Goal: Task Accomplishment & Management: Use online tool/utility

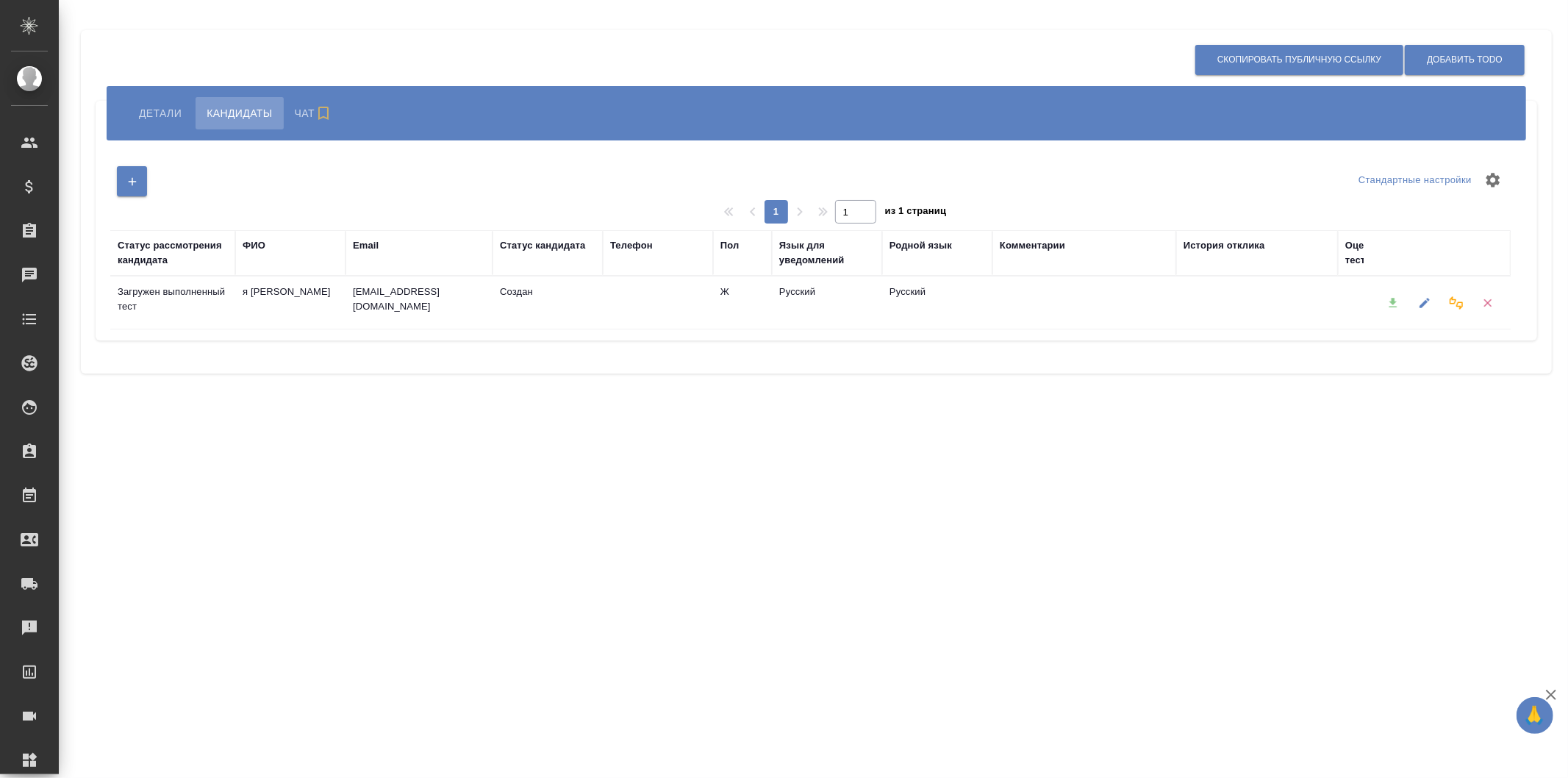
click at [172, 114] on span "Детали" at bounding box center [160, 113] width 43 height 18
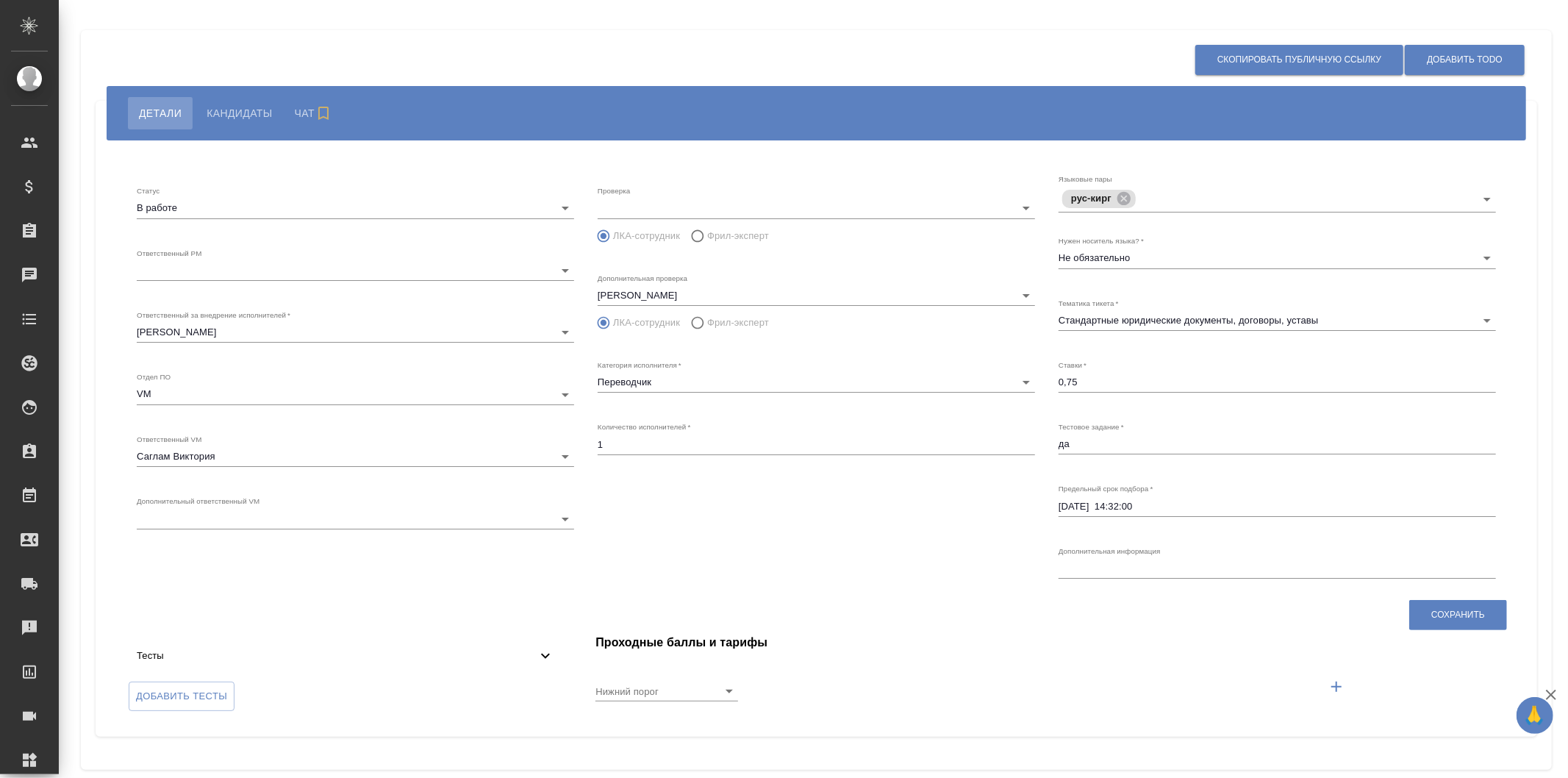
click at [493, 669] on div "Тесты" at bounding box center [345, 656] width 441 height 32
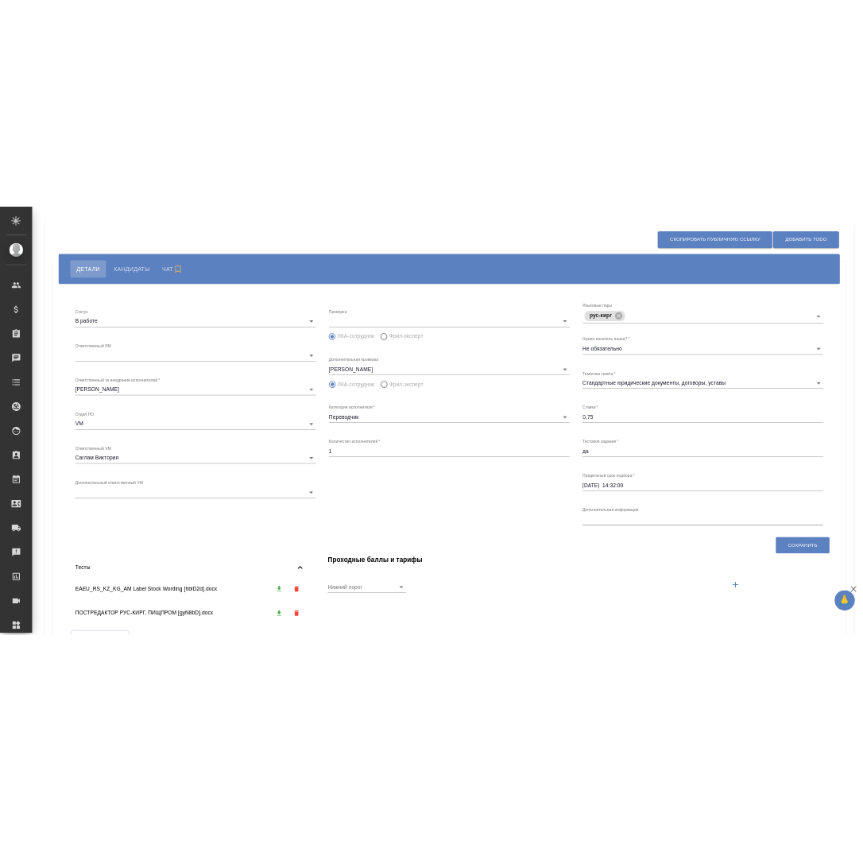
scroll to position [118, 0]
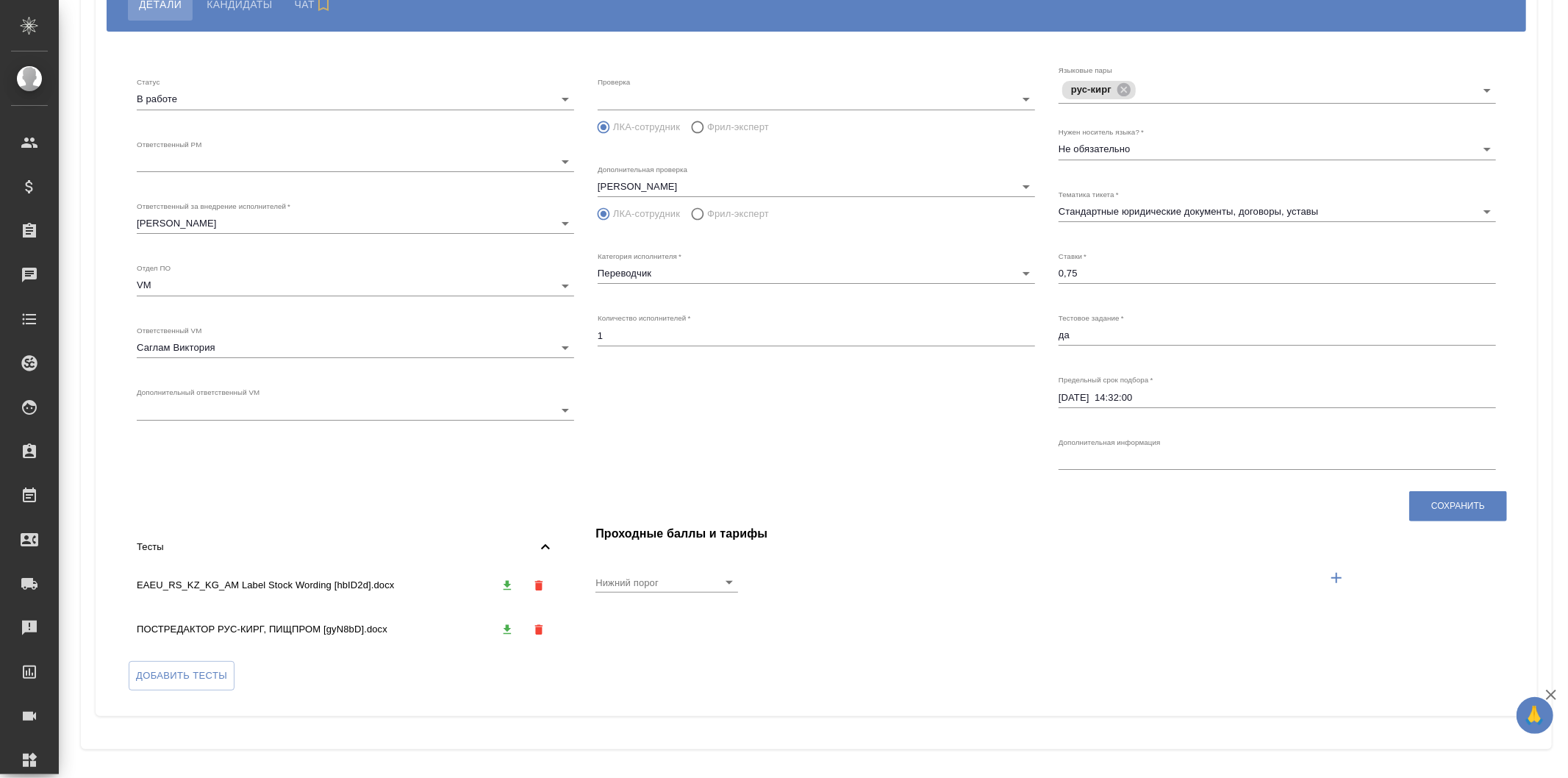
radio input "false"
radio input "true"
type input "8"
click at [508, 583] on icon "button" at bounding box center [507, 586] width 13 height 13
click at [504, 630] on icon "button" at bounding box center [508, 629] width 8 height 9
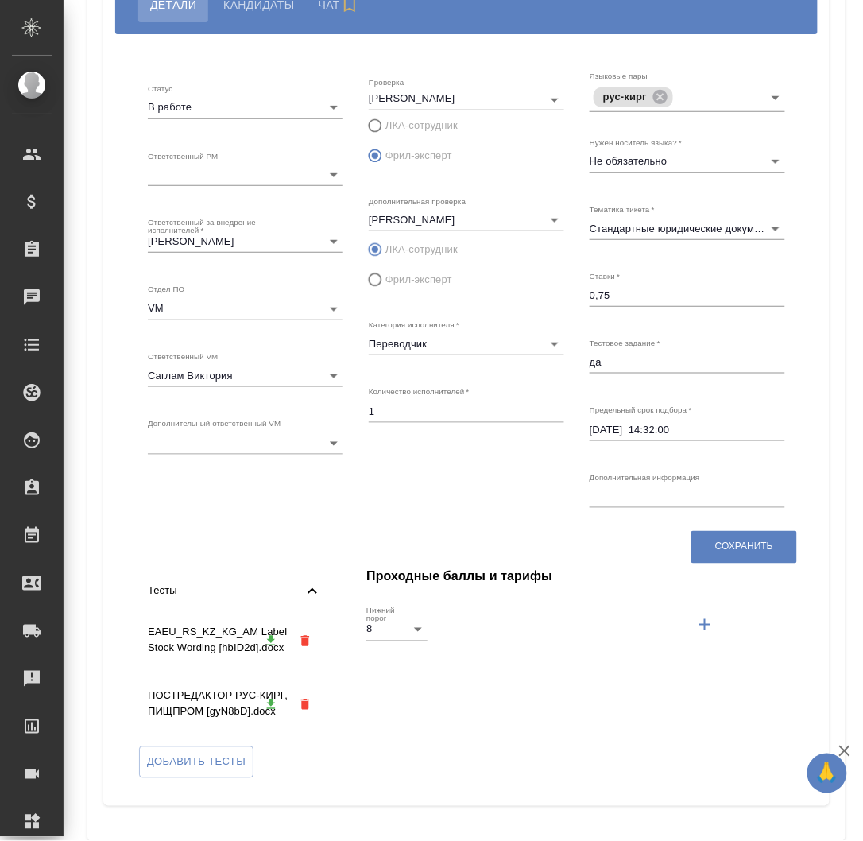
click at [267, 640] on icon "button" at bounding box center [271, 640] width 9 height 10
click at [270, 9] on span "Кандидаты" at bounding box center [258, 4] width 71 height 19
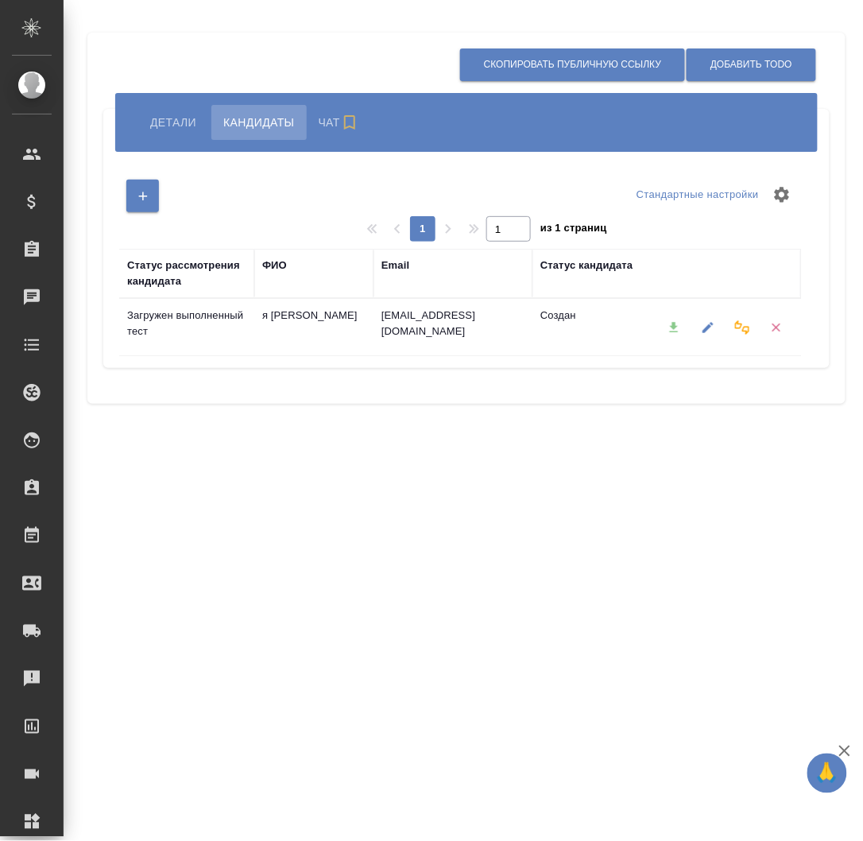
click at [195, 122] on span "Детали" at bounding box center [173, 122] width 46 height 19
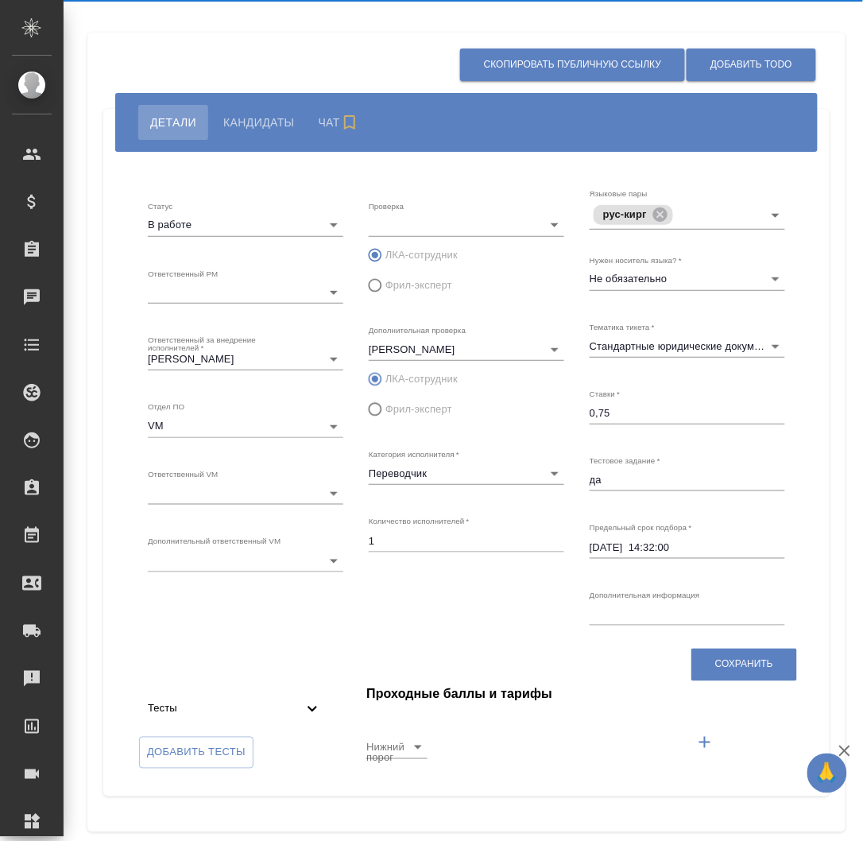
radio input "false"
radio input "true"
type input "8"
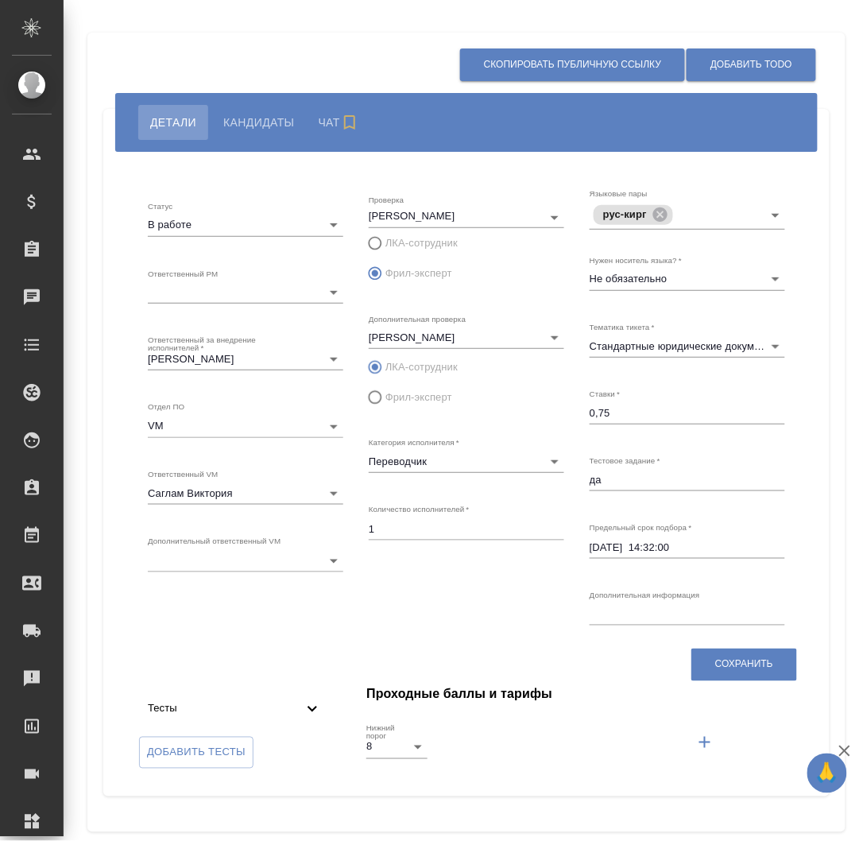
click at [308, 705] on icon at bounding box center [312, 709] width 19 height 19
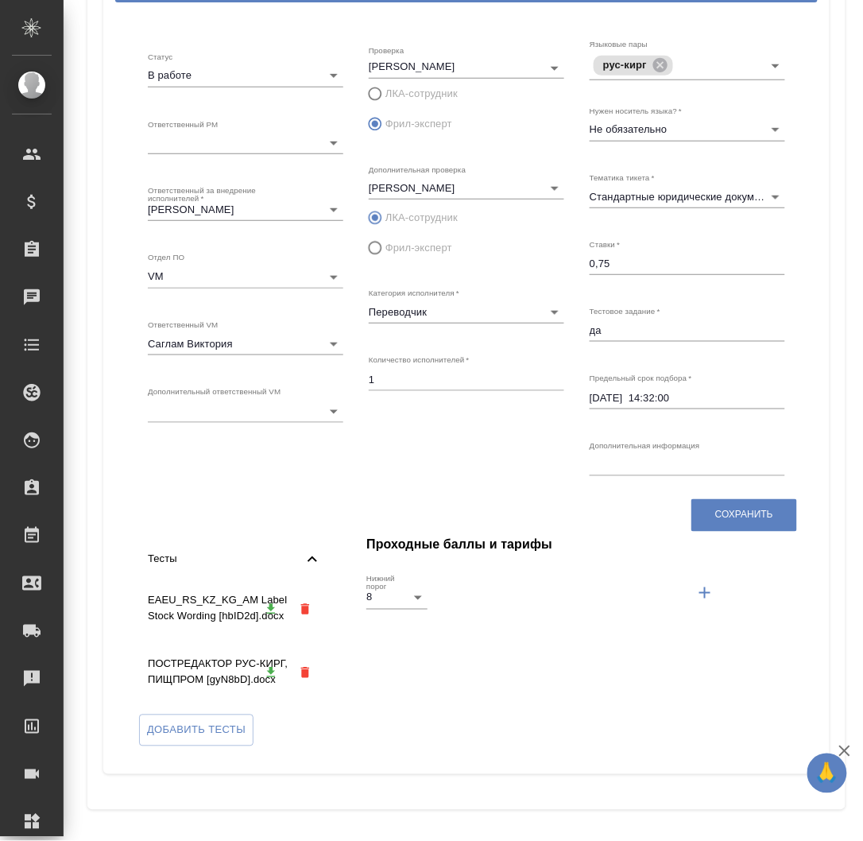
click at [268, 607] on icon "button" at bounding box center [271, 608] width 9 height 10
click at [266, 665] on icon "button" at bounding box center [271, 672] width 14 height 14
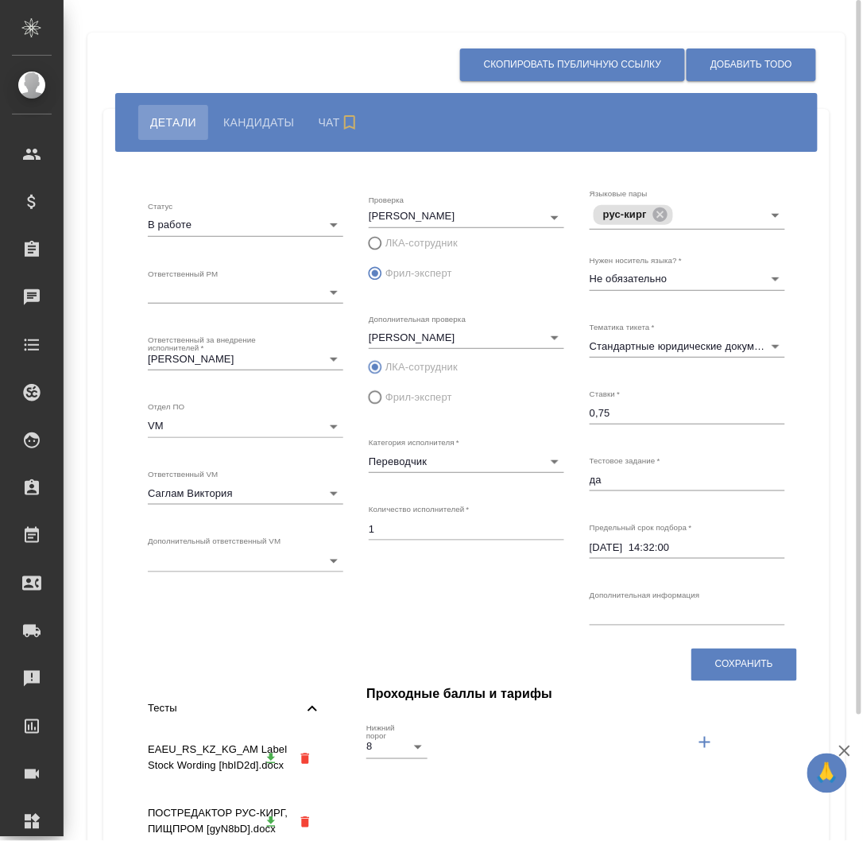
click at [259, 116] on span "Кандидаты" at bounding box center [258, 122] width 71 height 19
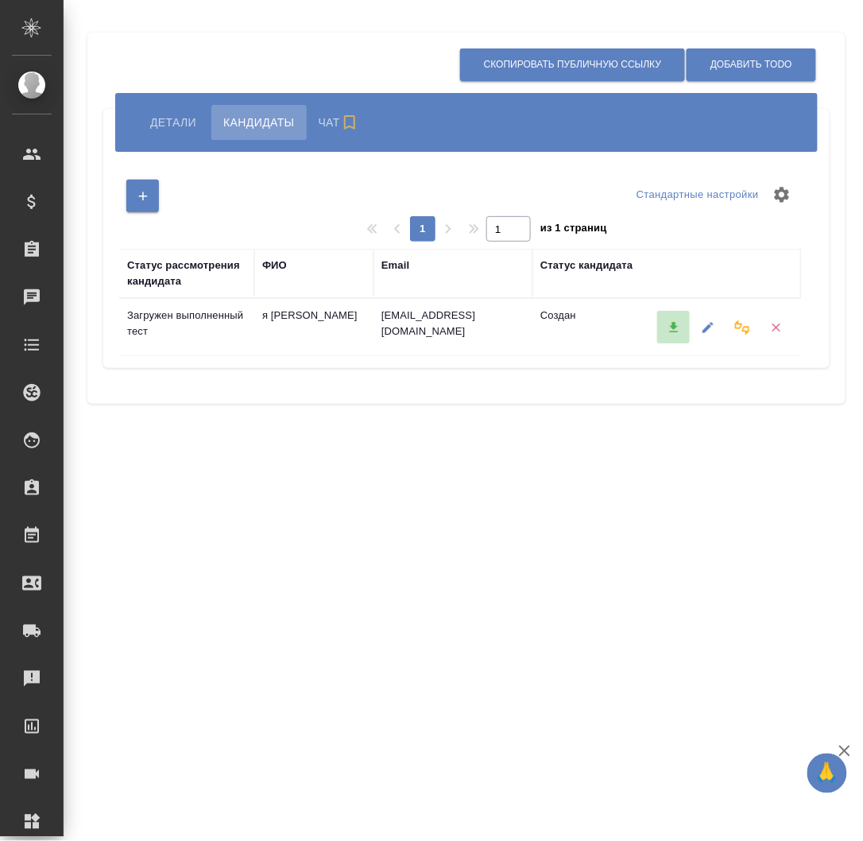
click at [667, 328] on icon "button" at bounding box center [674, 327] width 14 height 14
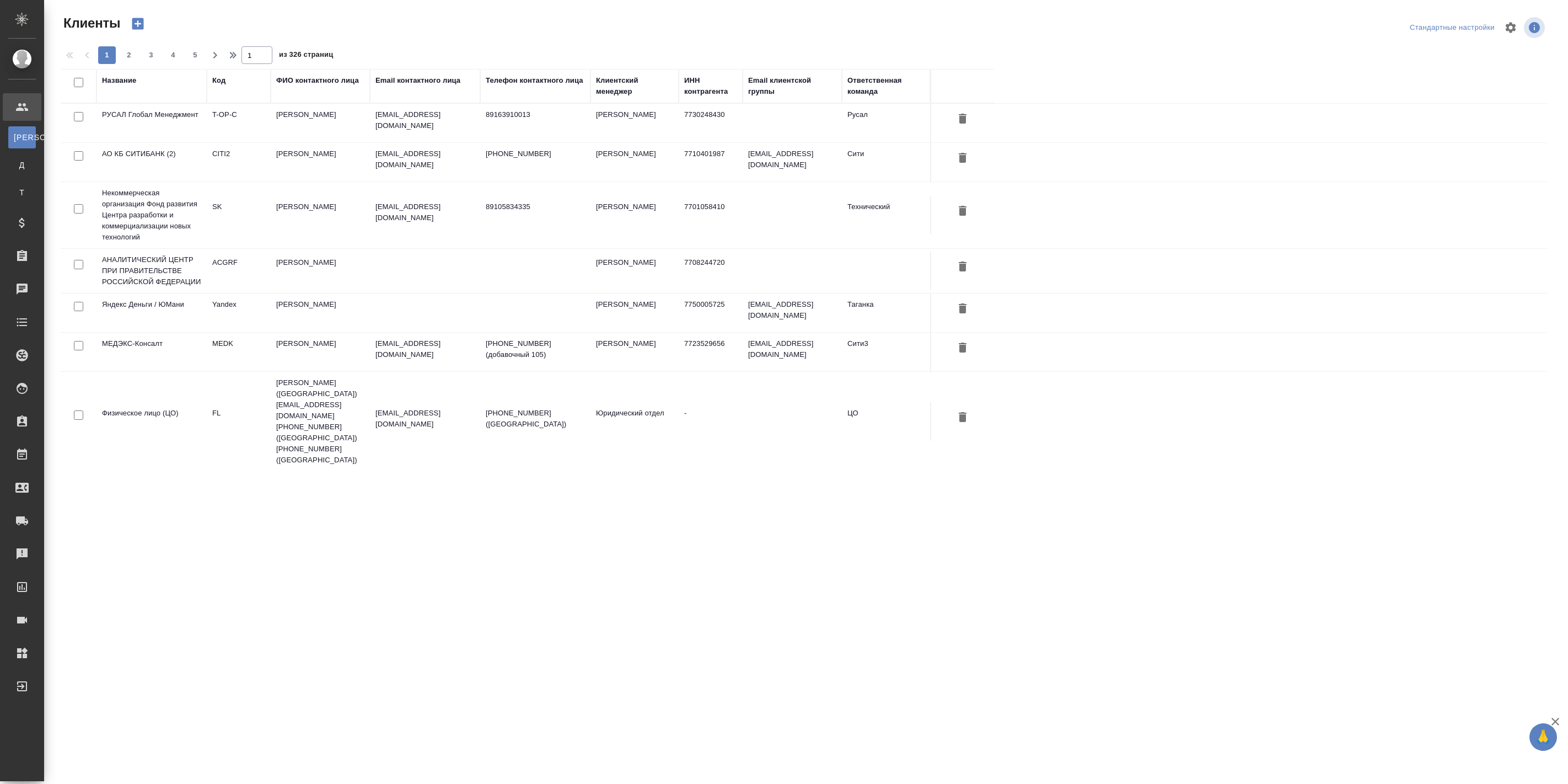
select select "RU"
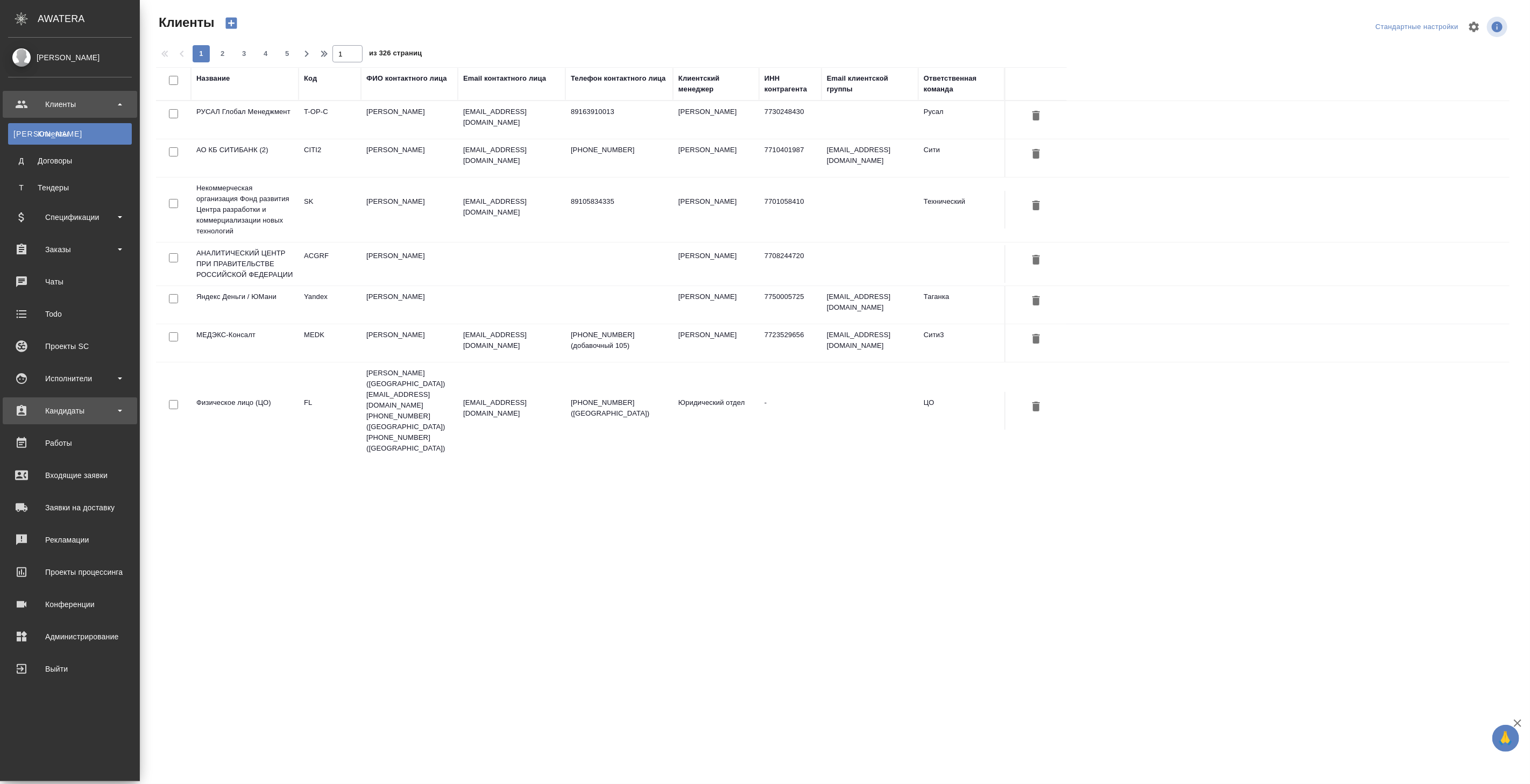
click at [70, 416] on div "Кандидаты" at bounding box center [70, 411] width 124 height 16
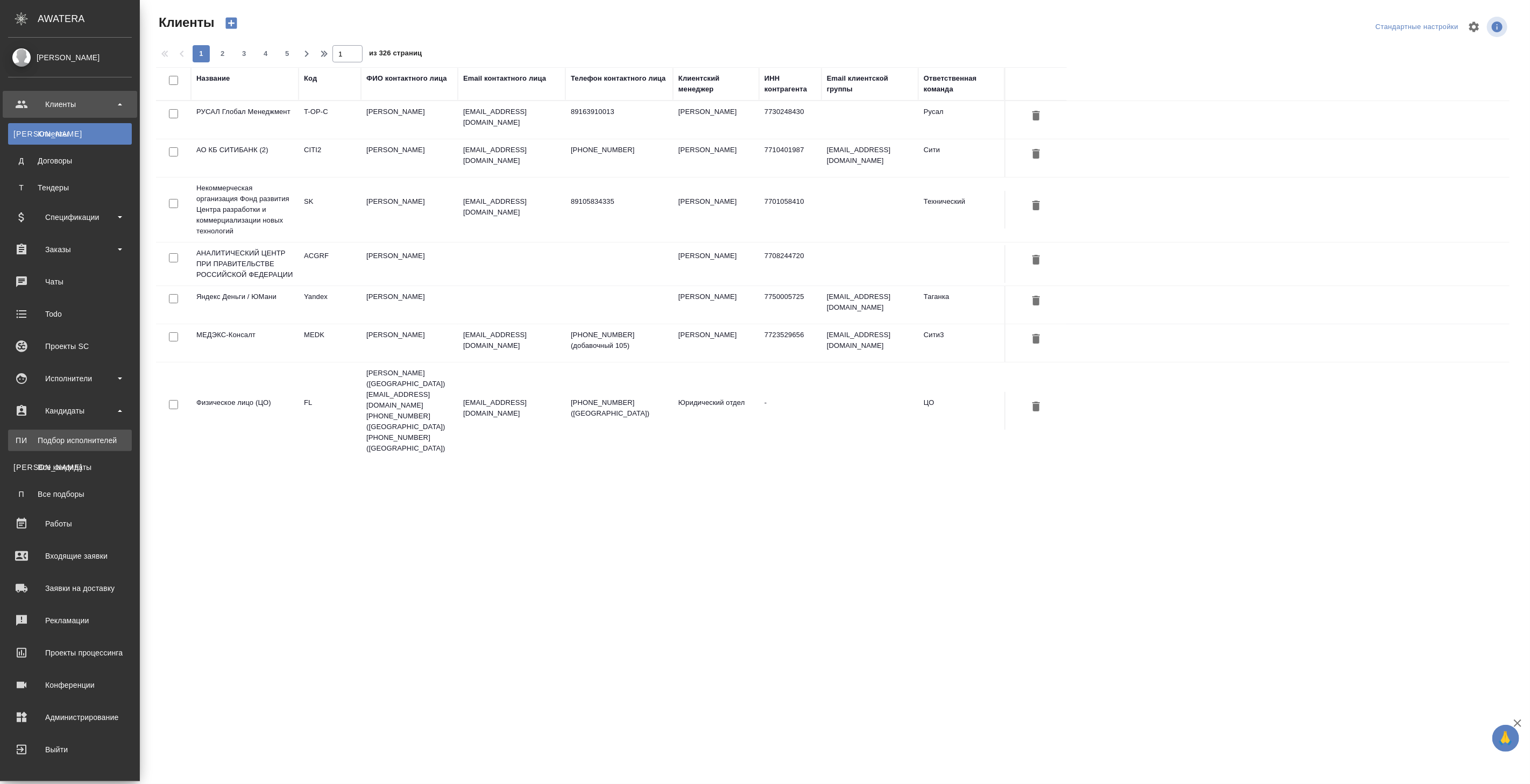
click at [74, 438] on div "Подбор исполнителей" at bounding box center [70, 440] width 113 height 11
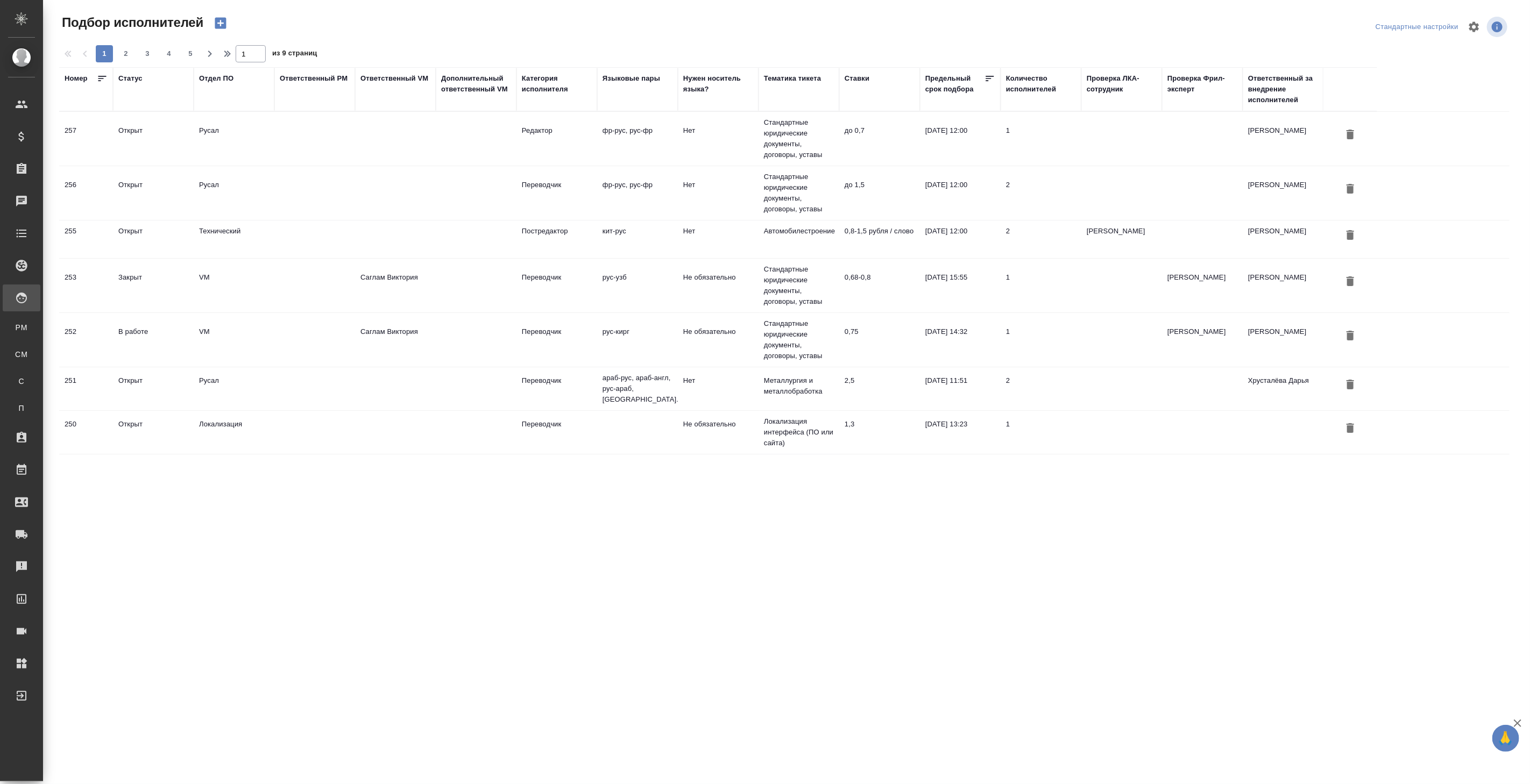
click at [457, 282] on td at bounding box center [476, 285] width 81 height 38
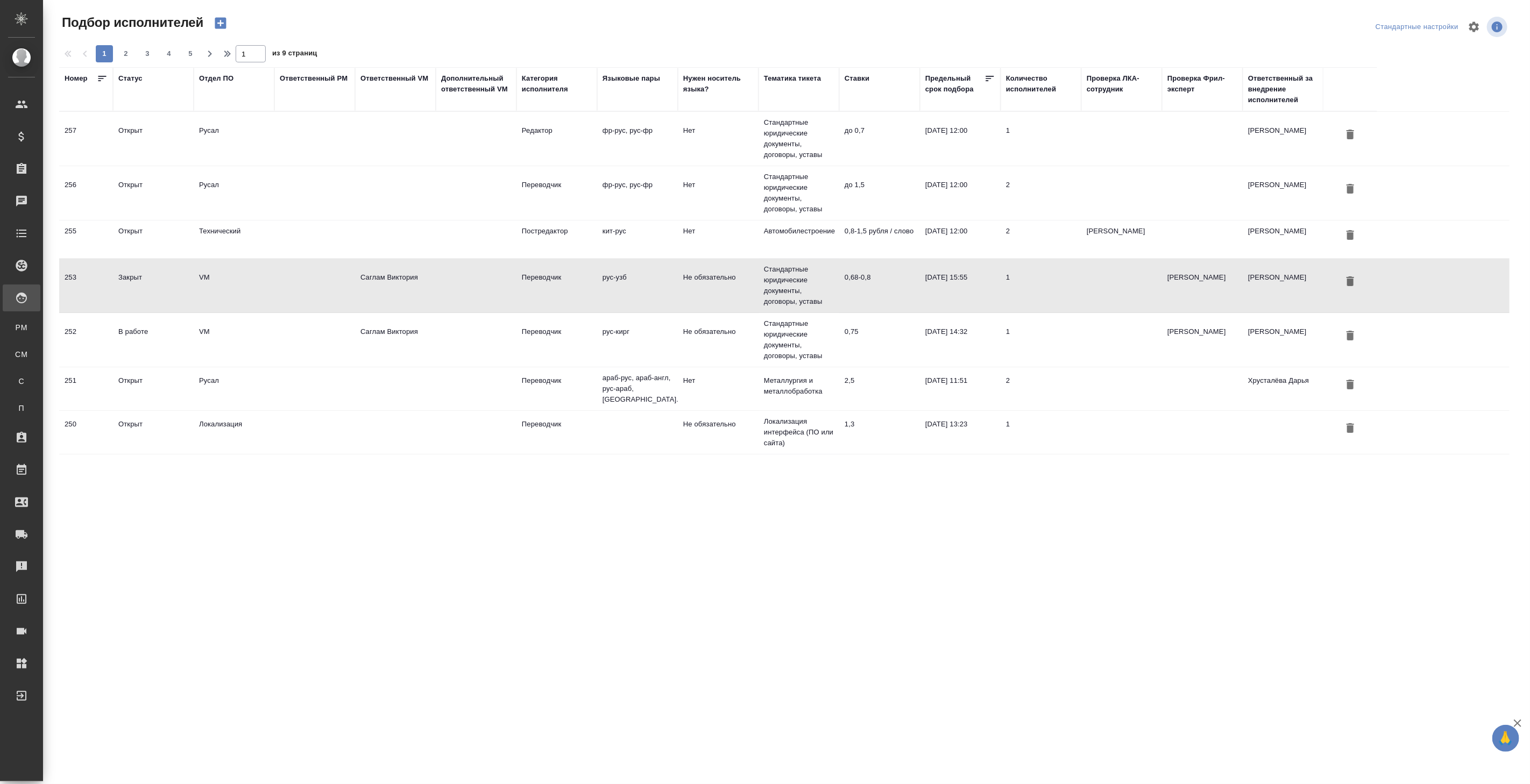
click at [457, 282] on td at bounding box center [476, 285] width 81 height 38
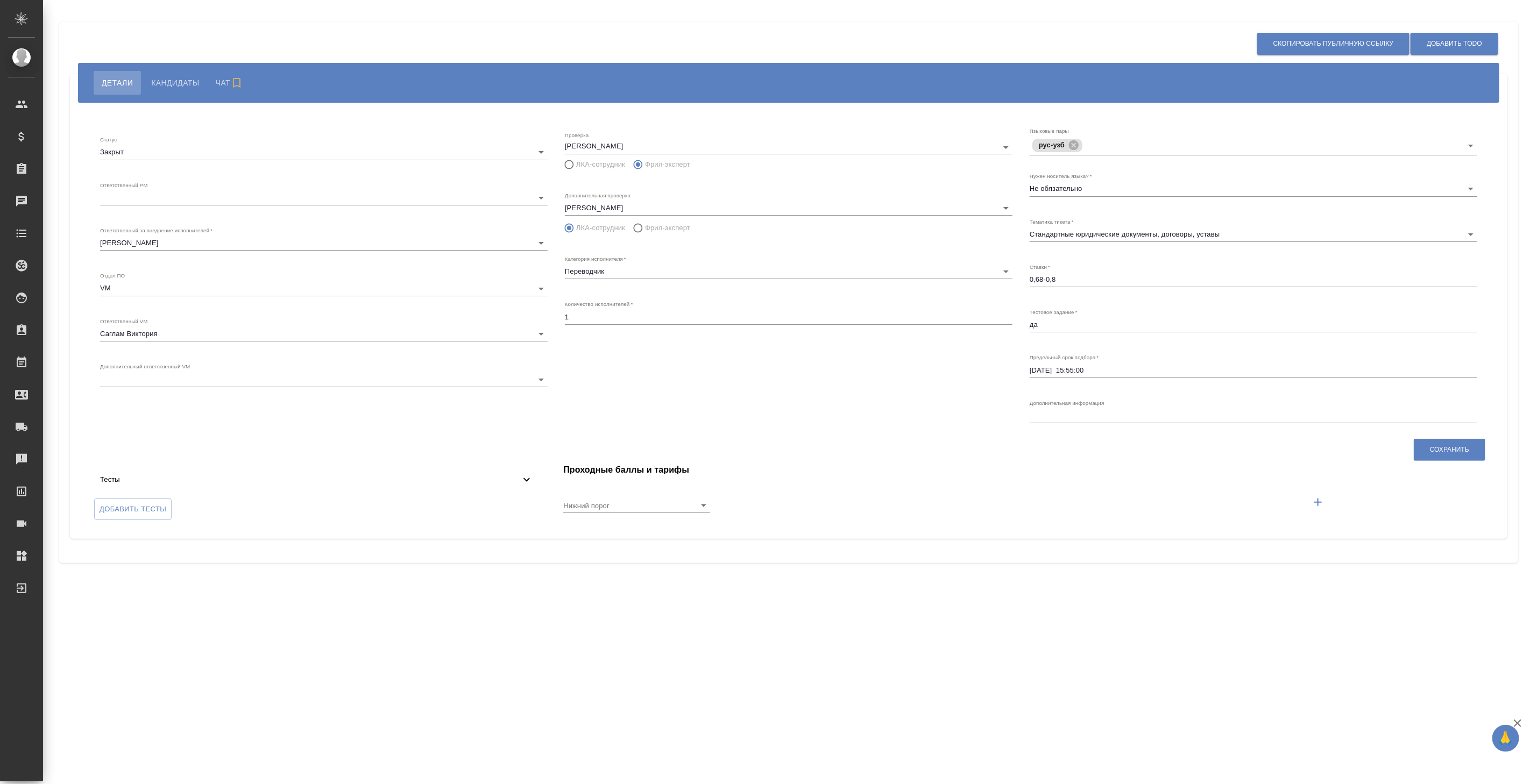
click at [172, 89] on button "Кандидаты" at bounding box center [175, 83] width 64 height 24
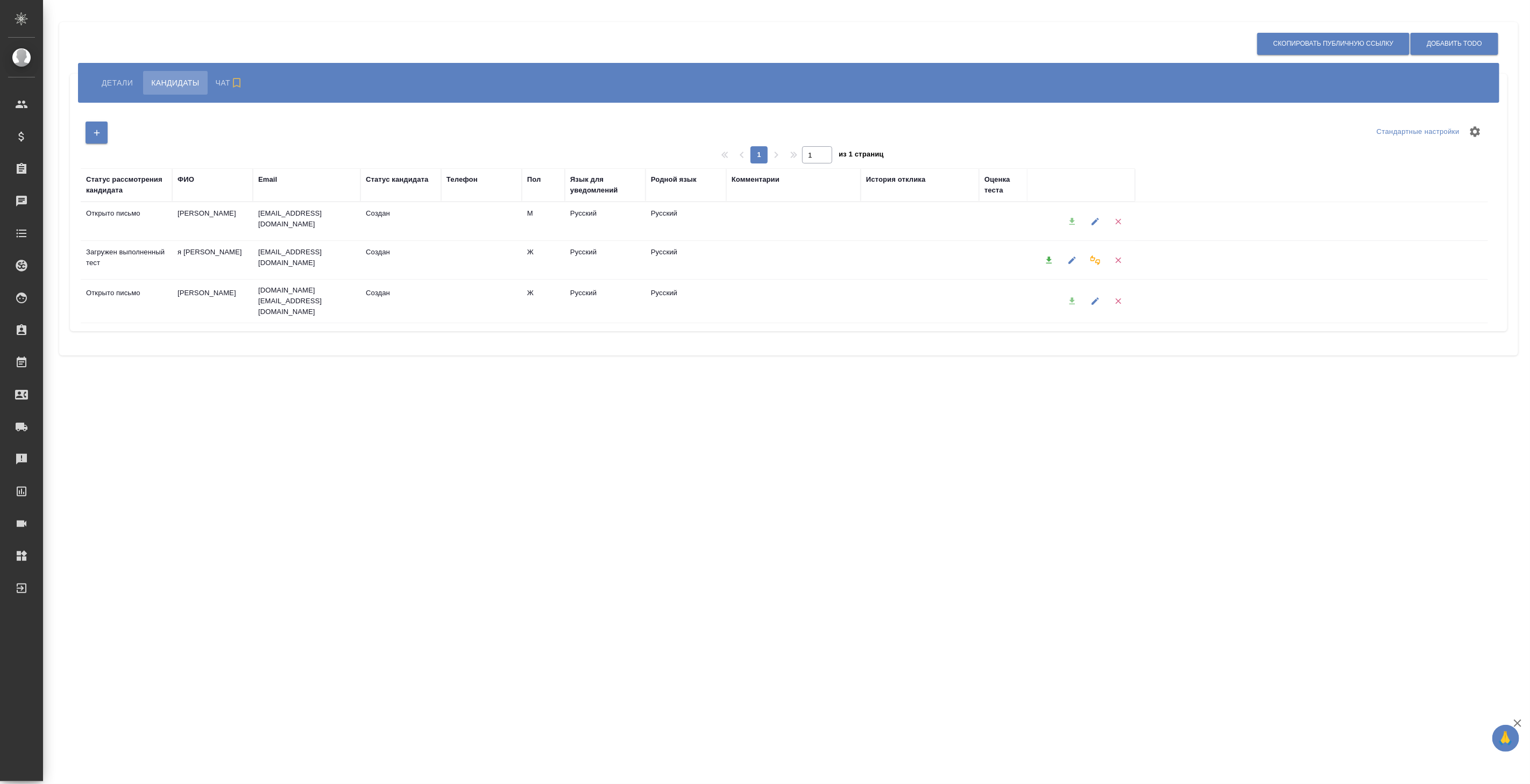
click at [1045, 261] on icon "button" at bounding box center [1049, 260] width 9 height 9
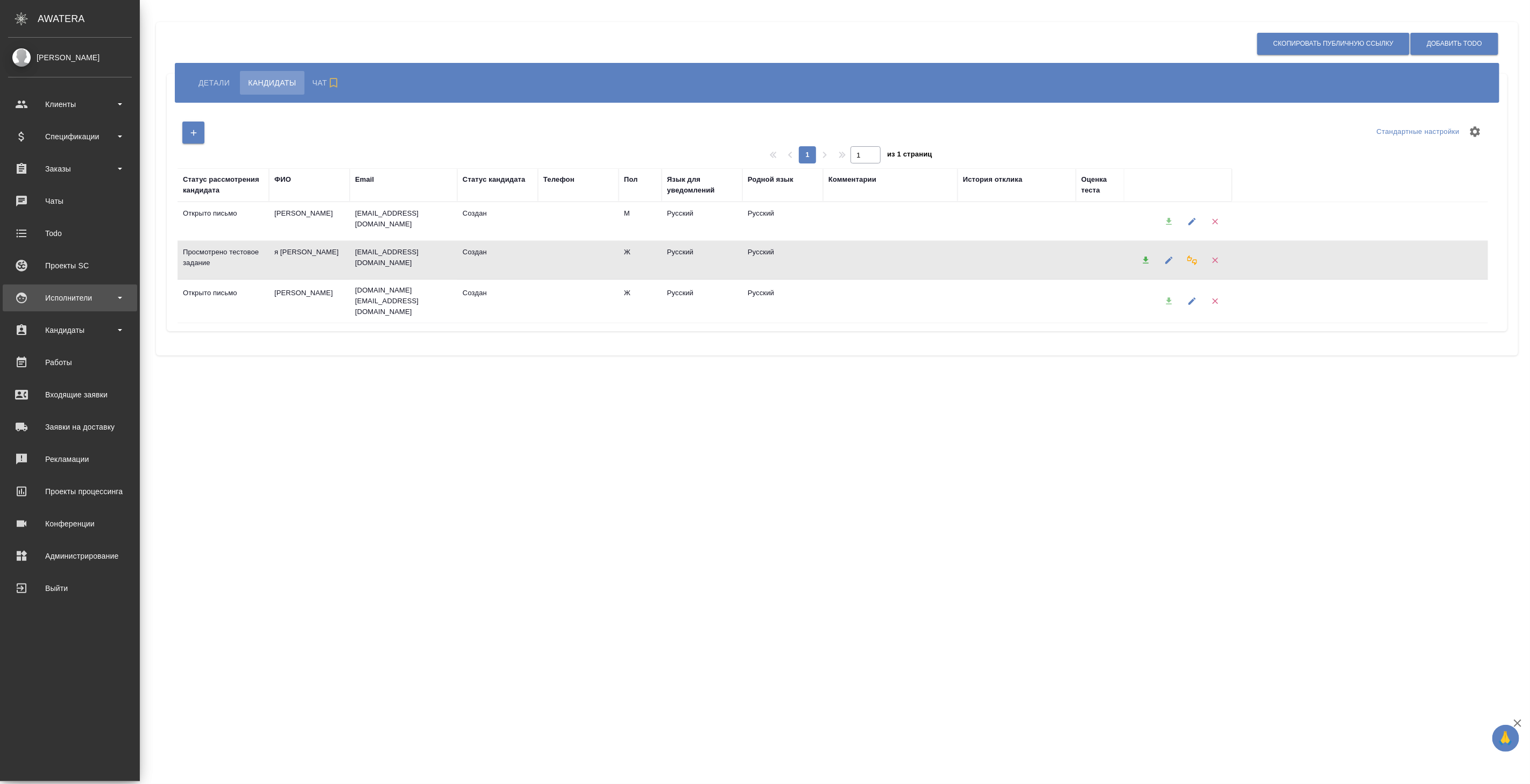
click at [82, 304] on div "Исполнители" at bounding box center [70, 298] width 124 height 16
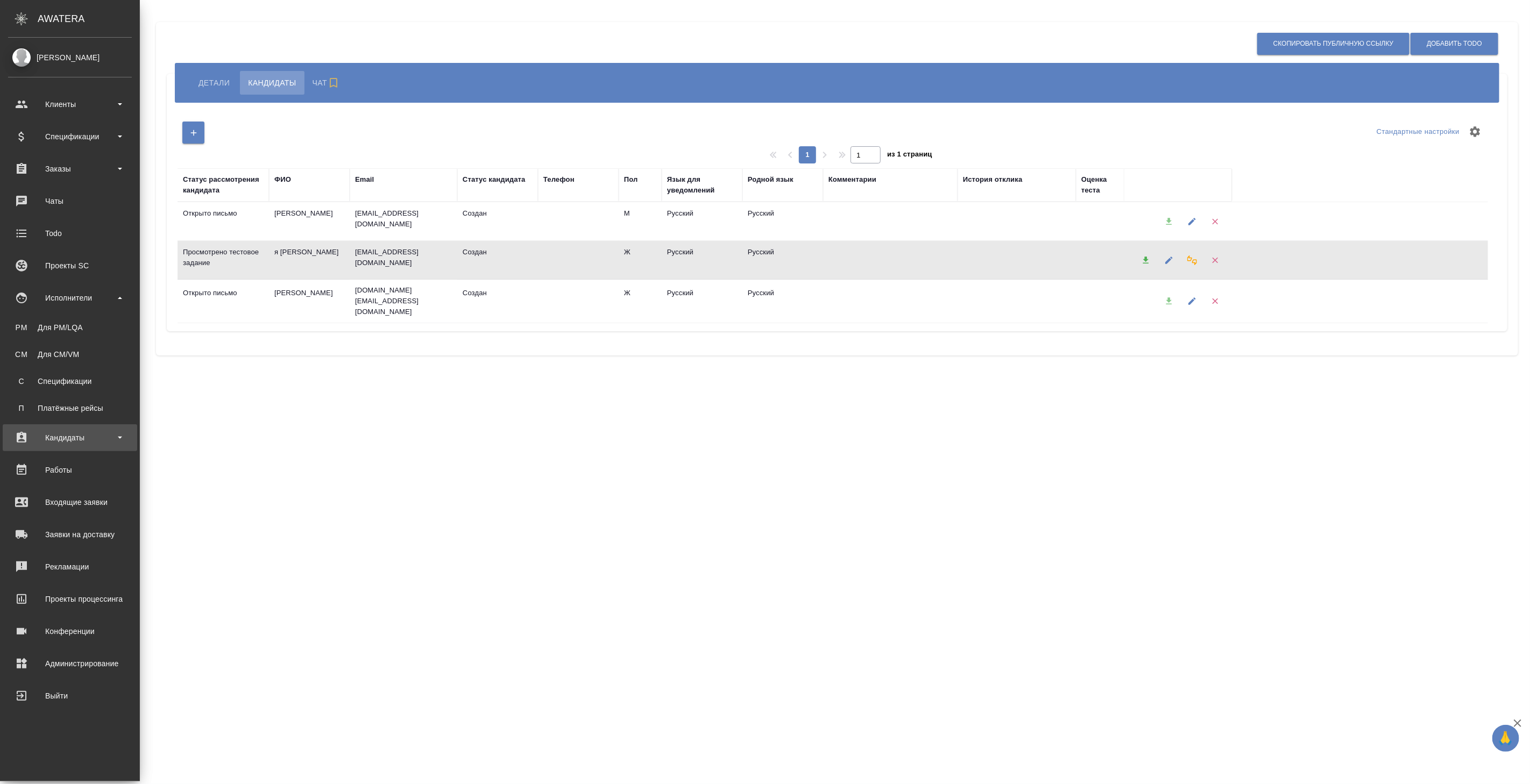
click at [74, 434] on div "Кандидаты" at bounding box center [70, 438] width 124 height 16
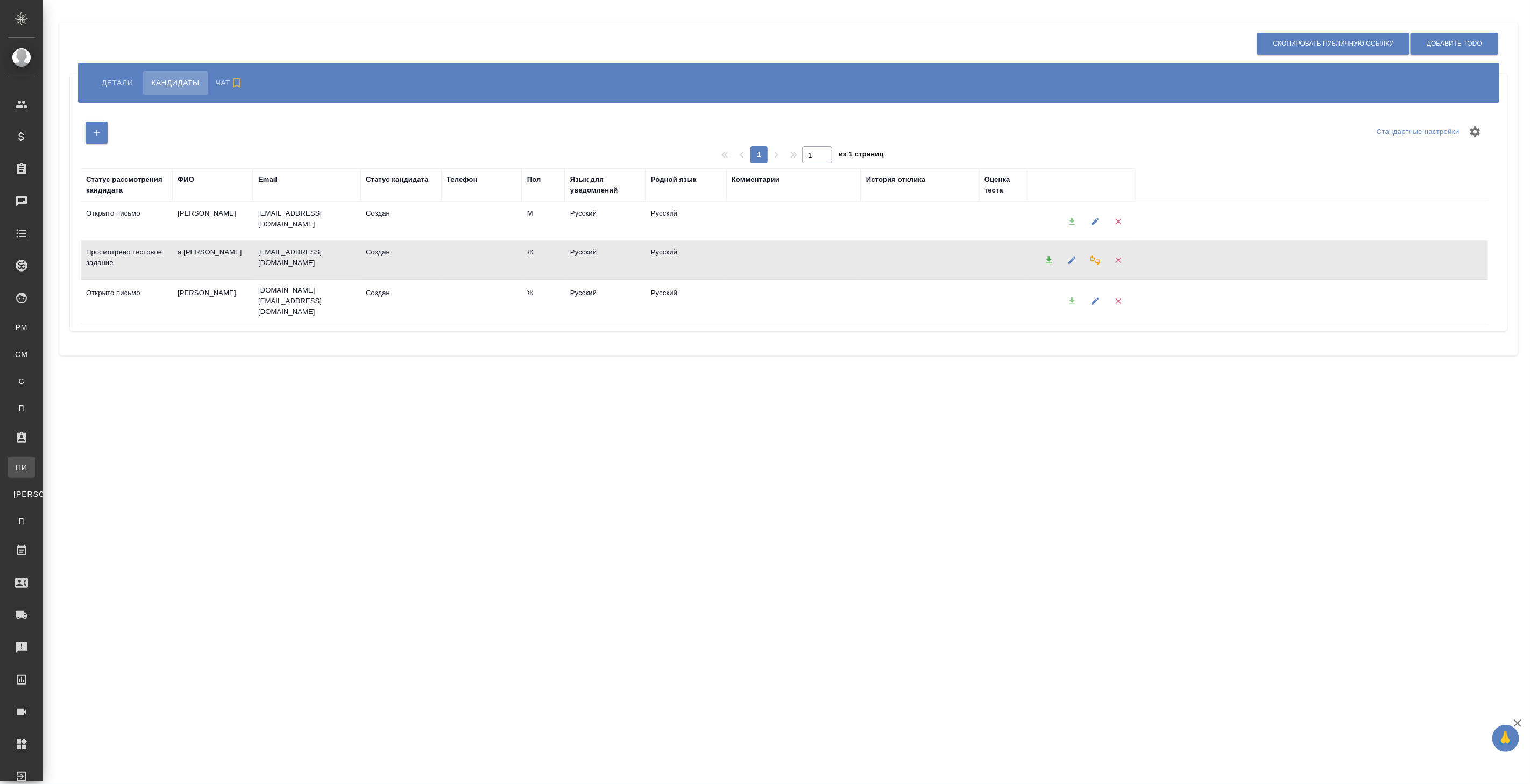
click at [16, 471] on div "Подбор исполнителей" at bounding box center [8, 467] width 16 height 11
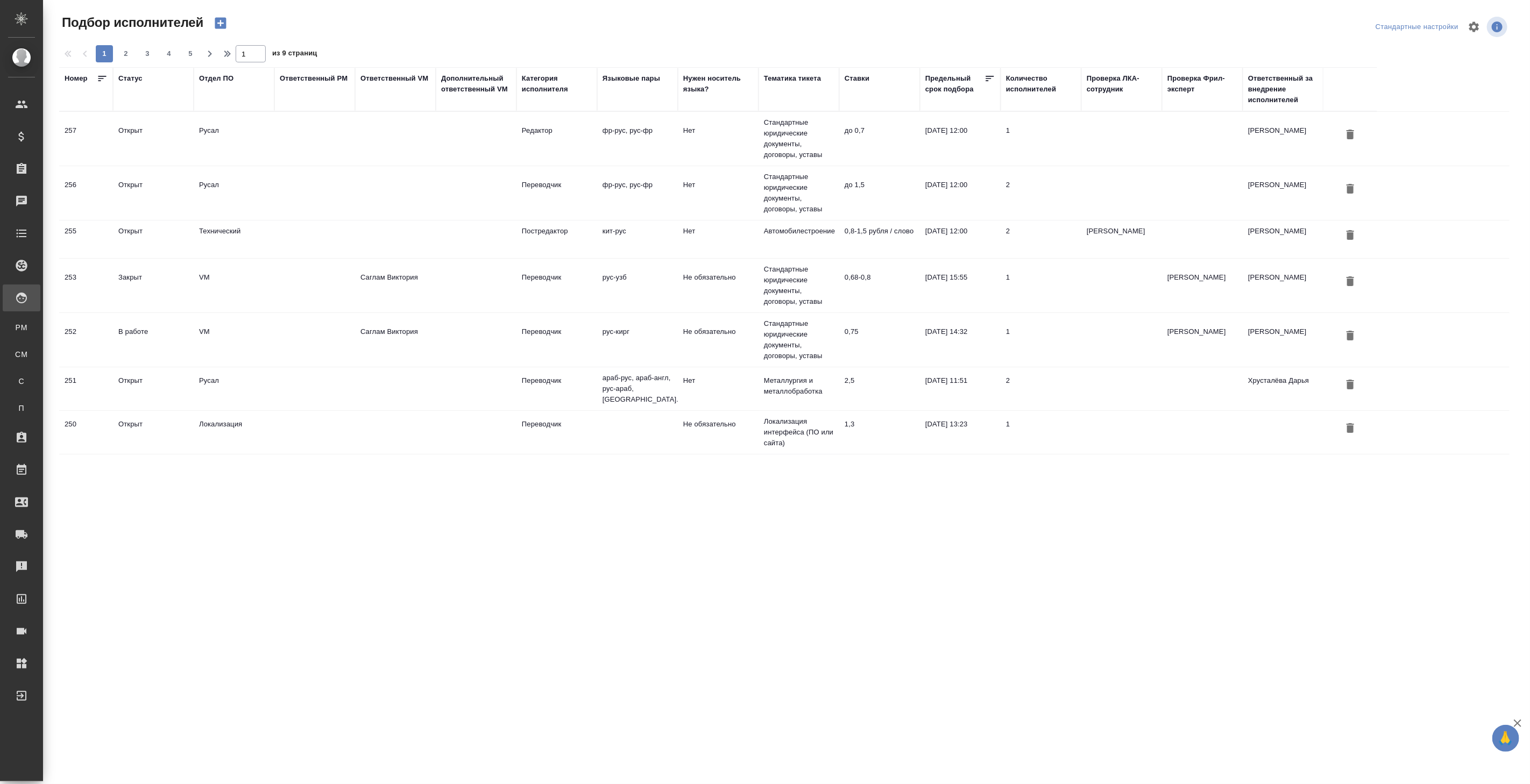
click at [274, 342] on td at bounding box center [314, 340] width 81 height 38
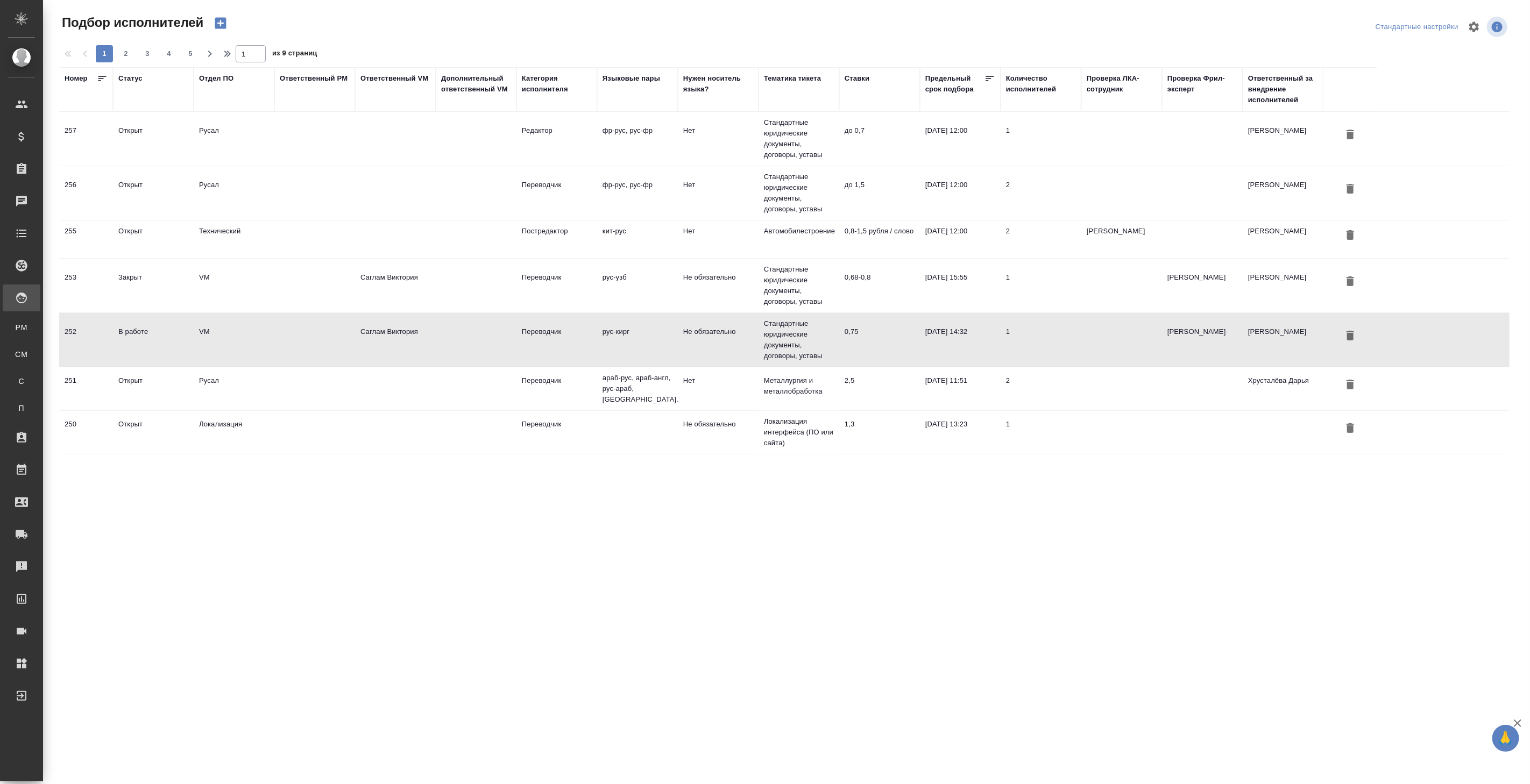
click at [274, 342] on td at bounding box center [314, 340] width 81 height 38
click at [313, 285] on td at bounding box center [314, 285] width 81 height 38
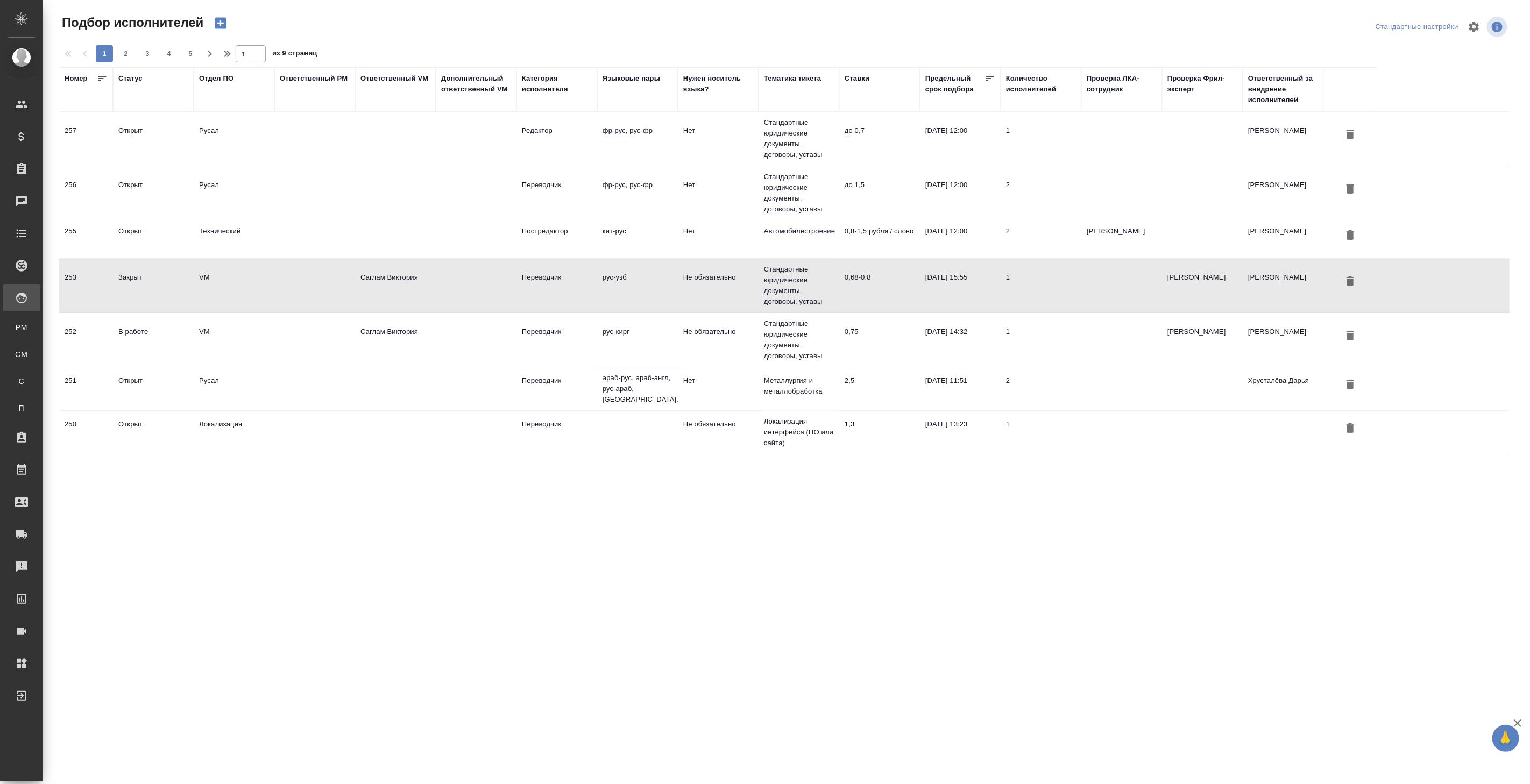
click at [313, 284] on td at bounding box center [314, 285] width 81 height 38
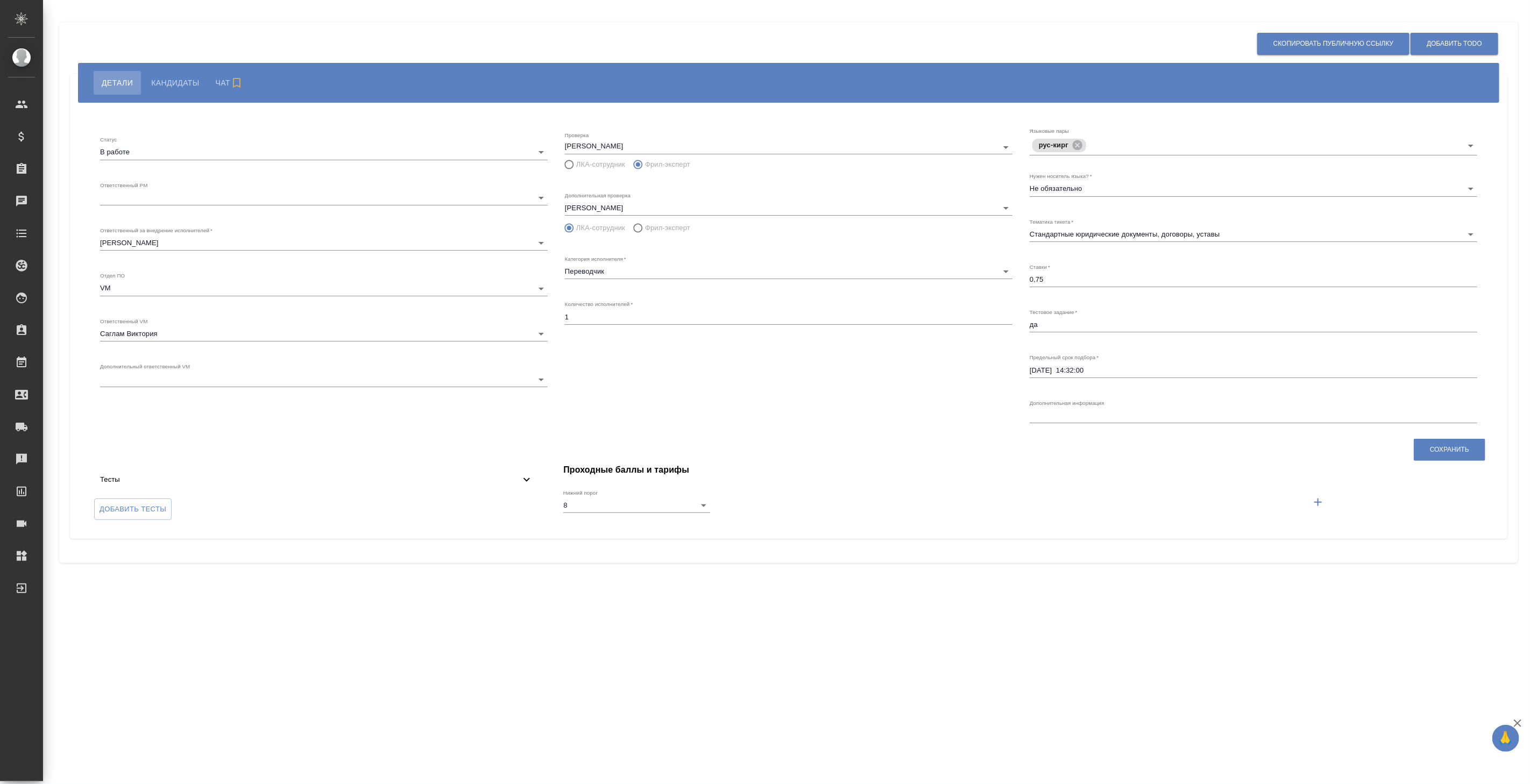
click at [181, 83] on span "Кандидаты" at bounding box center [175, 83] width 48 height 13
click at [178, 79] on span "Кандидаты" at bounding box center [175, 83] width 48 height 13
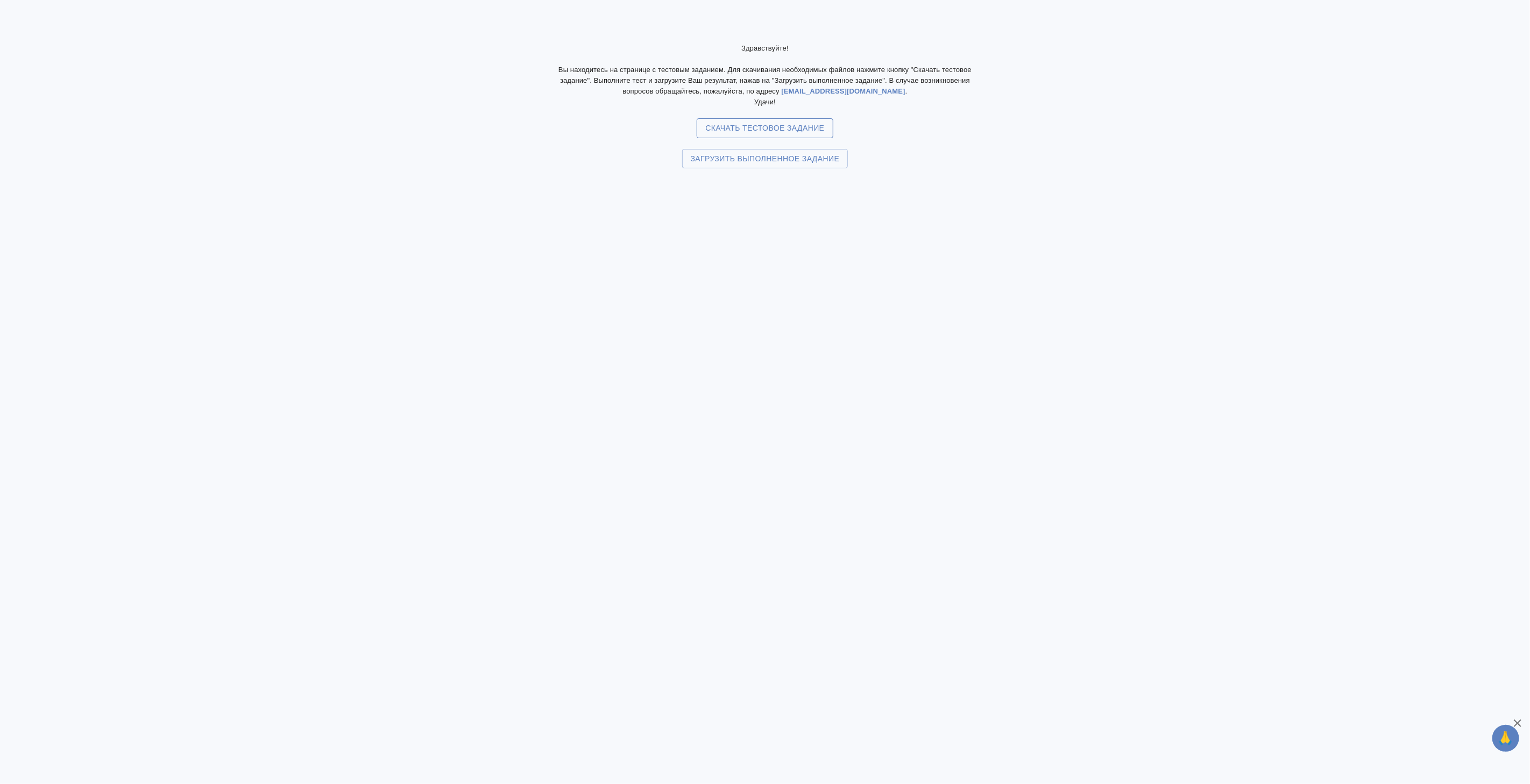
click at [726, 131] on span "Скачать тестовое задание" at bounding box center [765, 129] width 119 height 14
click at [728, 158] on span "Загрузить выполненное задание" at bounding box center [765, 159] width 149 height 14
click at [0, 0] on input "Загрузить выполненное задание" at bounding box center [0, 0] width 0 height 0
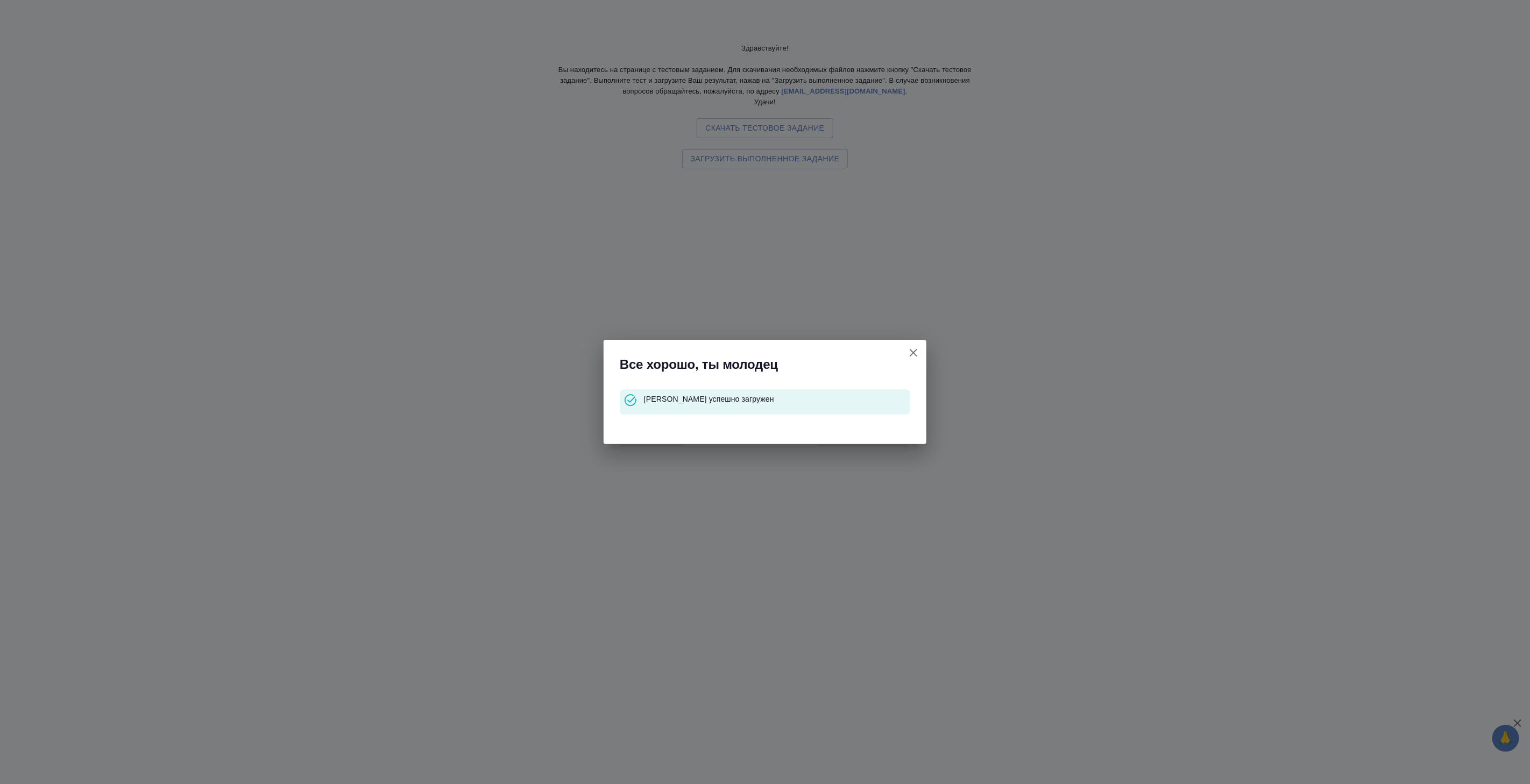
click at [917, 355] on icon "button" at bounding box center [913, 352] width 13 height 13
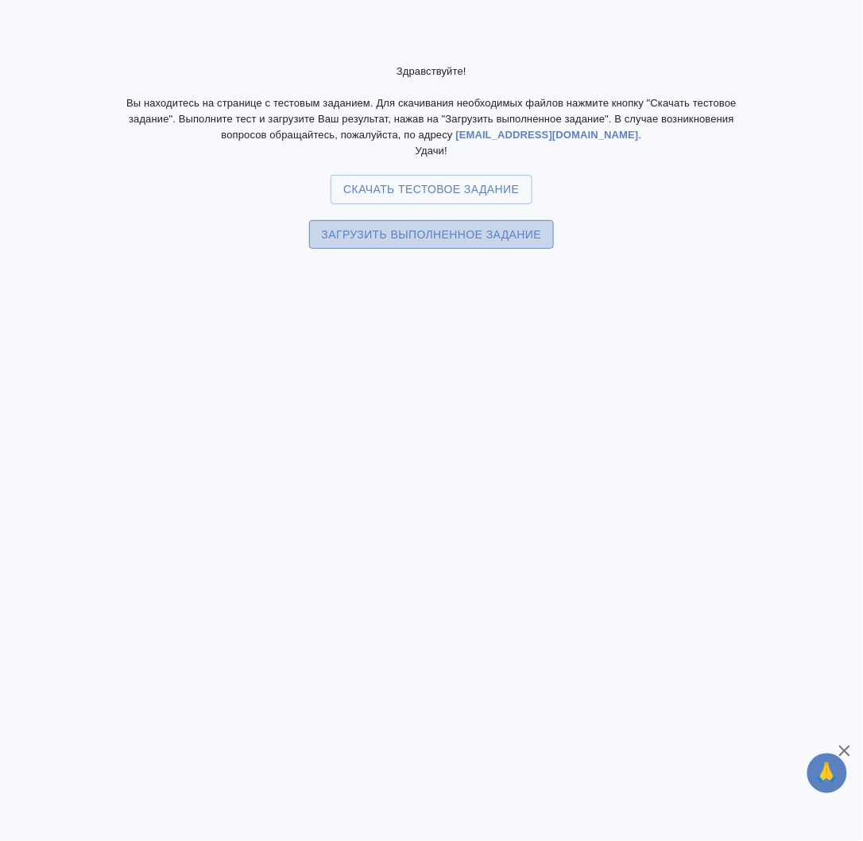
click at [449, 240] on span "Загрузить выполненное задание" at bounding box center [432, 235] width 220 height 20
click at [0, 0] on input "Загрузить выполненное задание" at bounding box center [0, 0] width 0 height 0
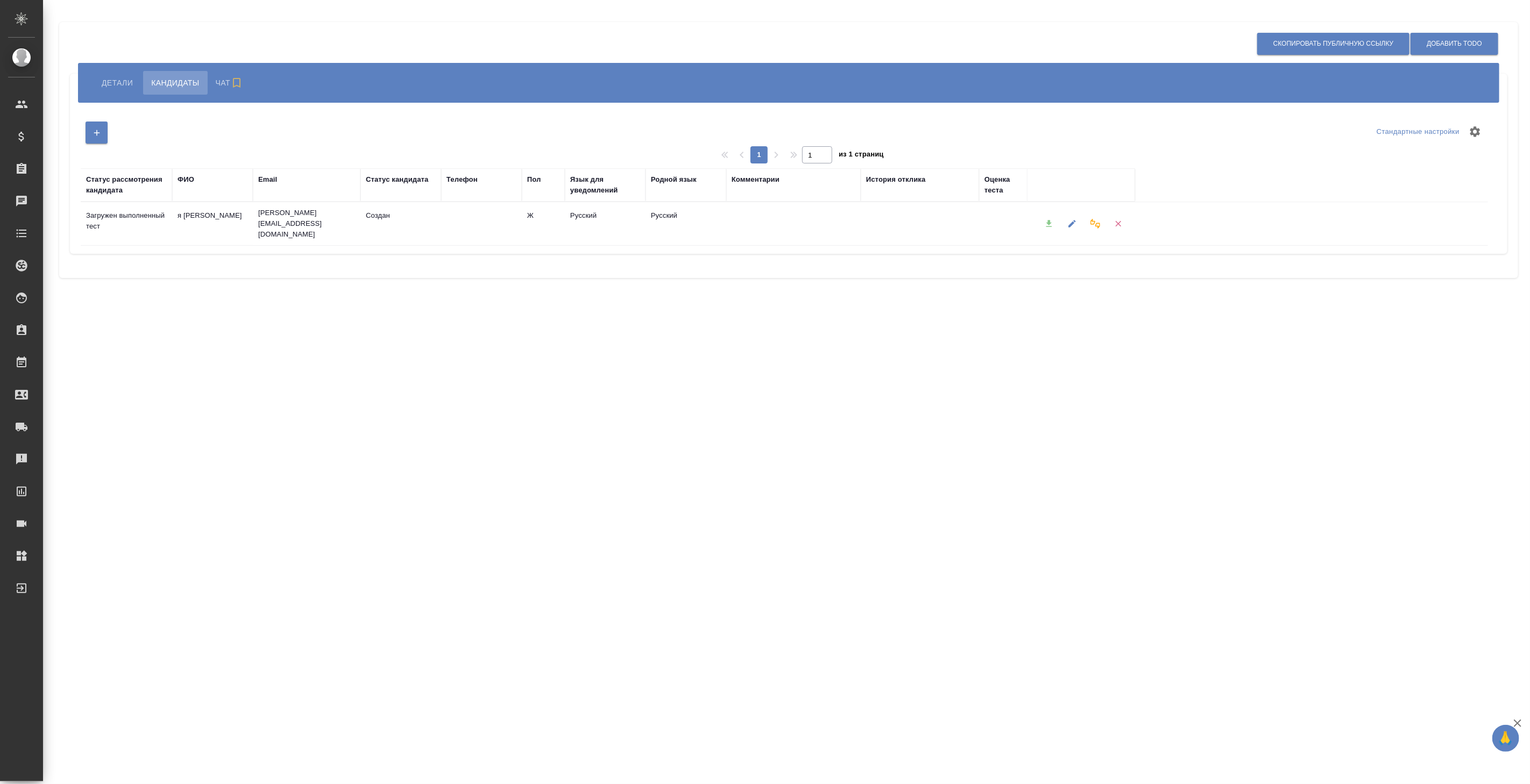
click at [1051, 219] on div at bounding box center [1049, 224] width 23 height 28
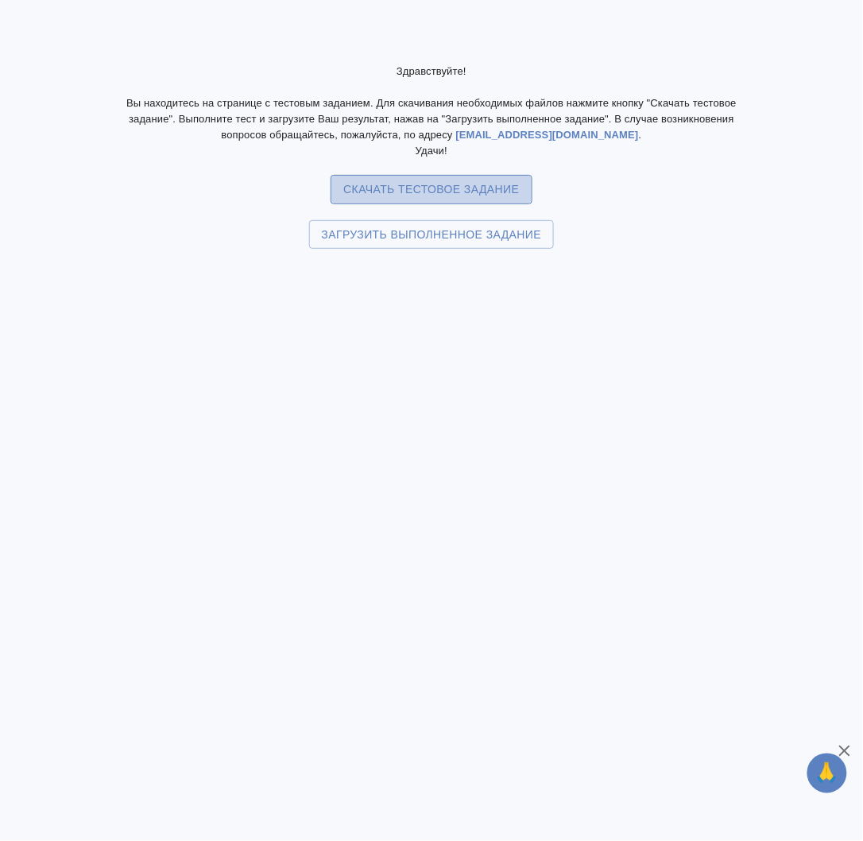
click at [440, 184] on span "Скачать тестовое задание" at bounding box center [431, 190] width 176 height 20
click at [428, 235] on span "Загрузить выполненное задание" at bounding box center [432, 235] width 220 height 20
click at [0, 0] on input "Загрузить выполненное задание" at bounding box center [0, 0] width 0 height 0
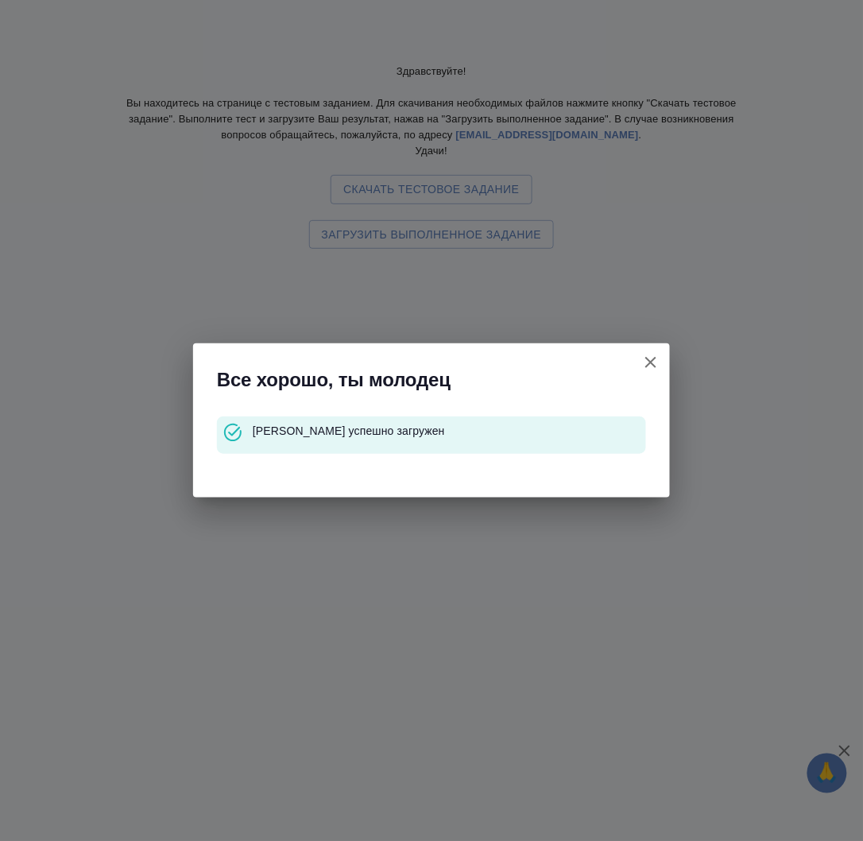
click at [657, 360] on icon "button" at bounding box center [651, 362] width 19 height 19
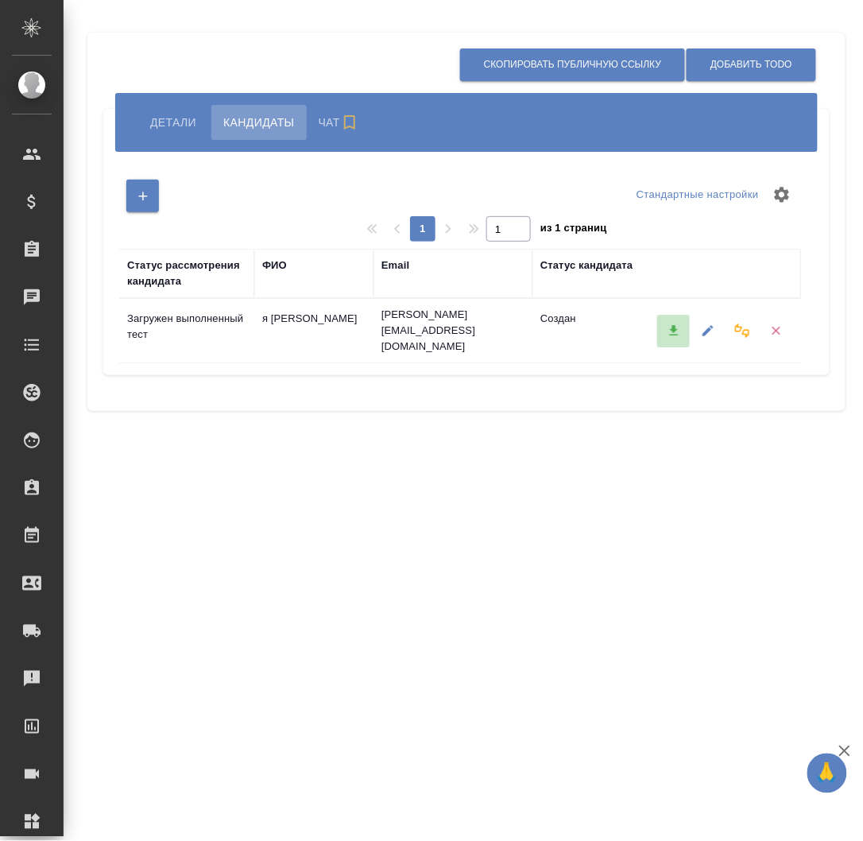
click at [674, 329] on icon "button" at bounding box center [674, 331] width 14 height 14
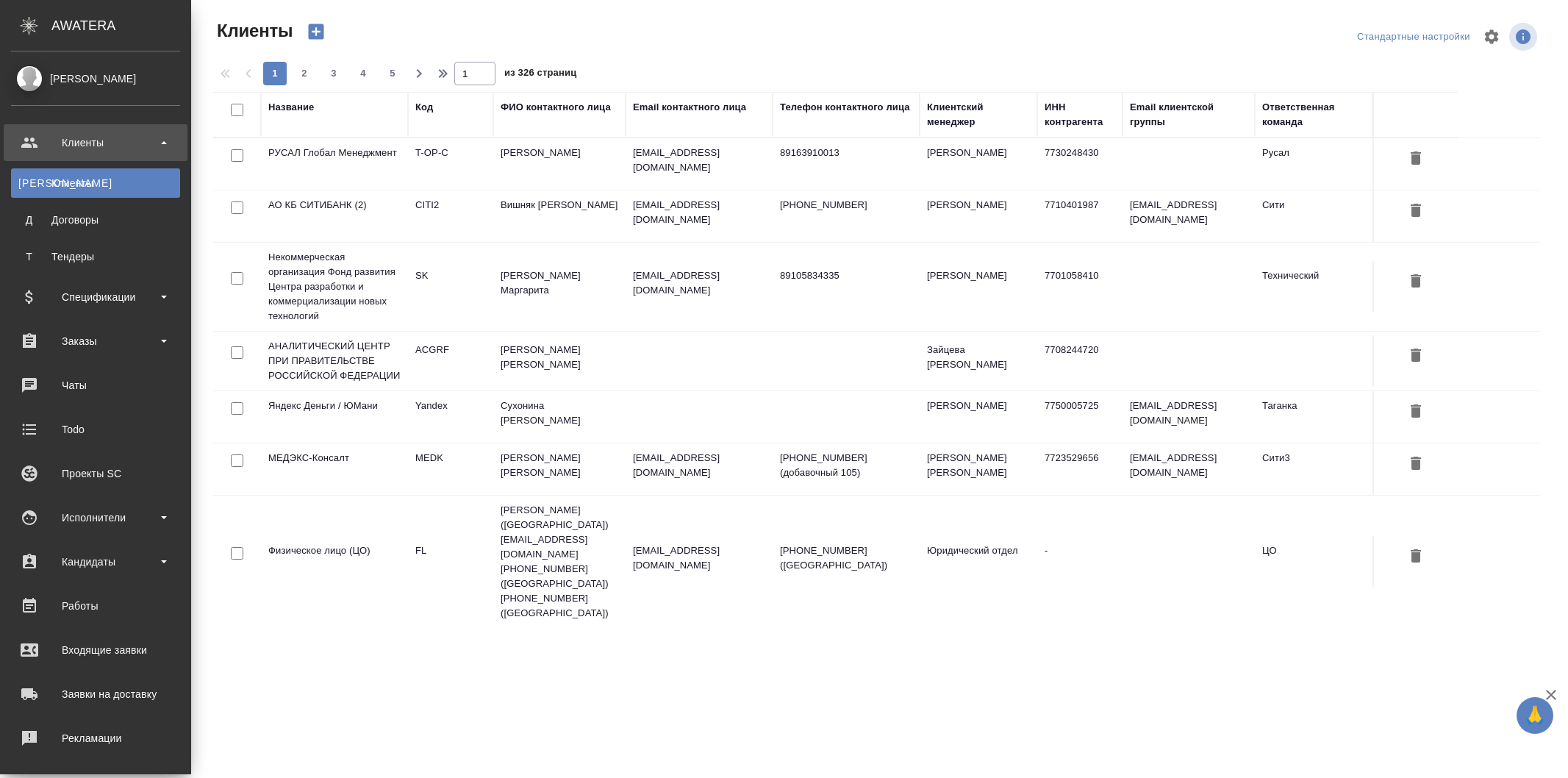
select select "RU"
click at [37, 334] on div "Заказы" at bounding box center [95, 341] width 169 height 22
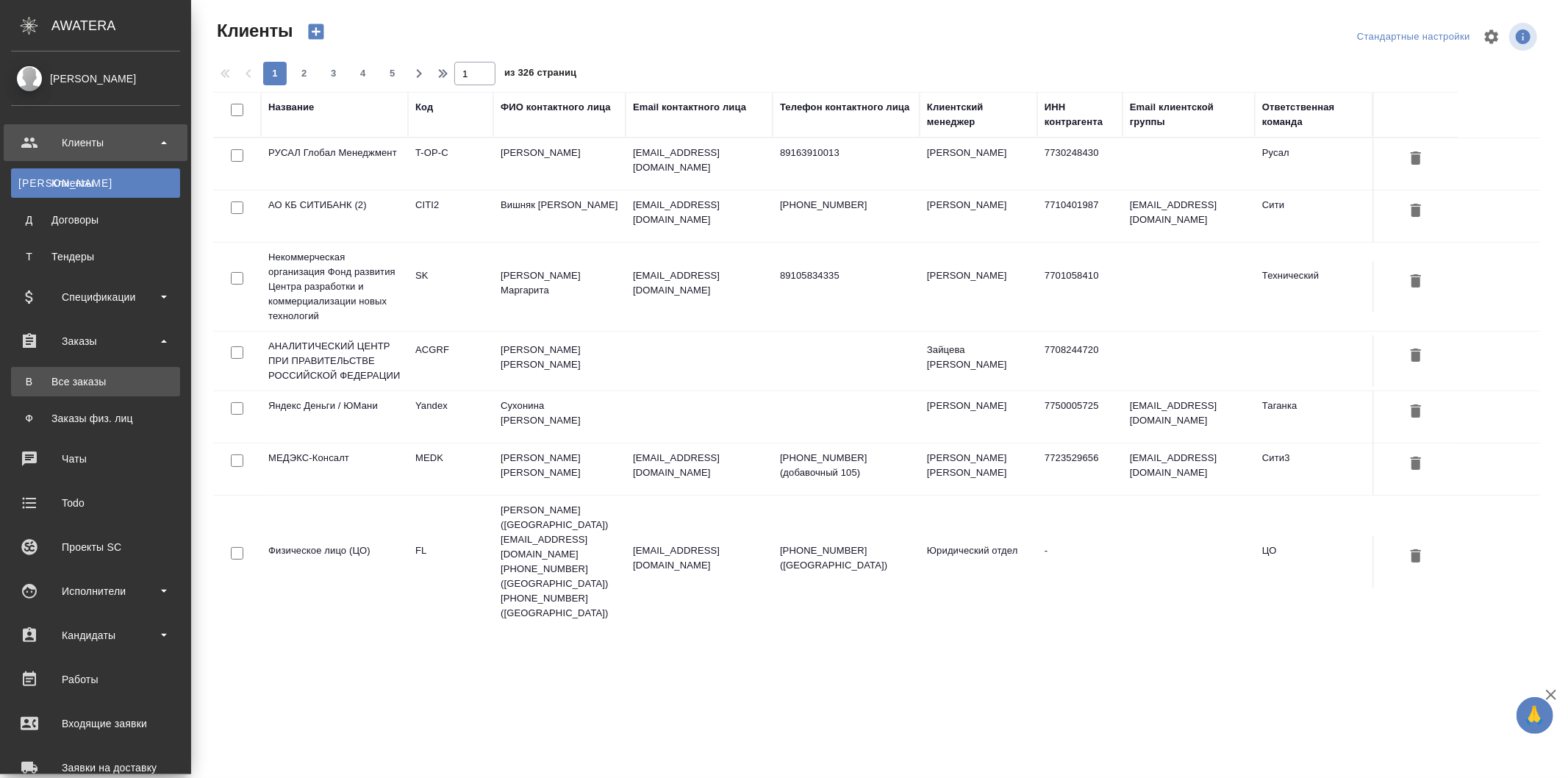
click at [65, 385] on div "Все заказы" at bounding box center [95, 382] width 154 height 15
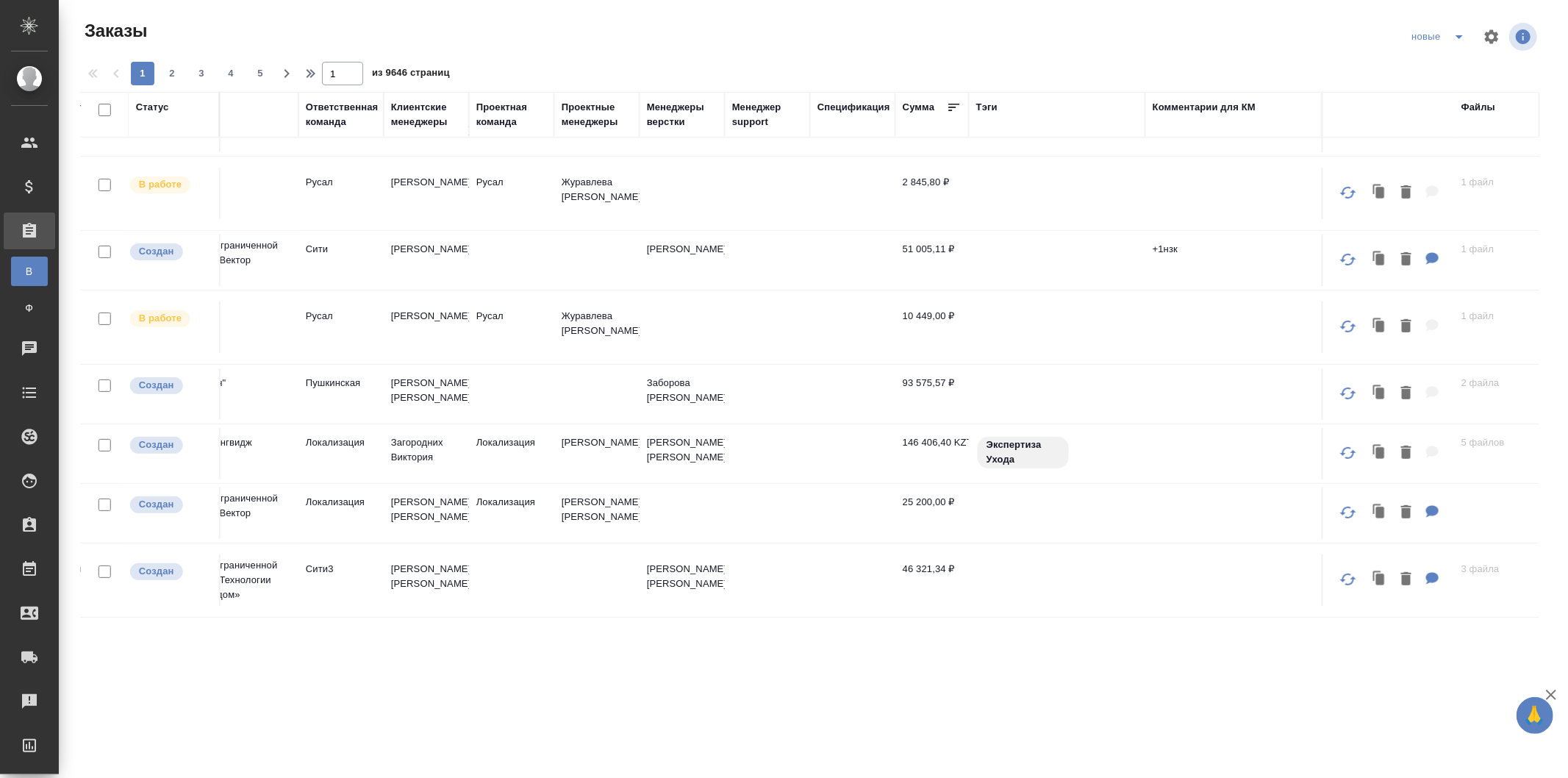
scroll to position [408, 1014]
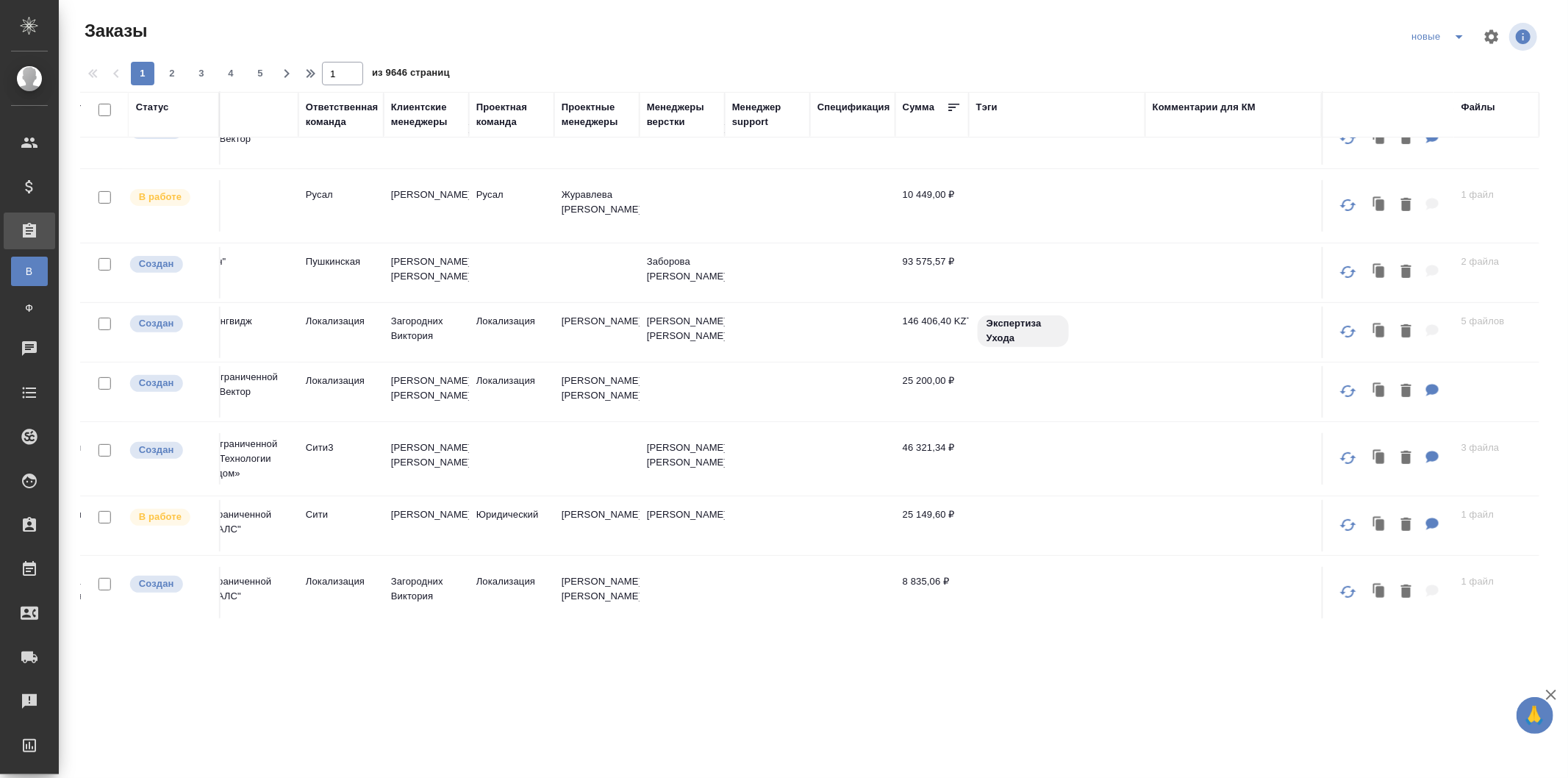
click at [816, 320] on td at bounding box center [852, 333] width 85 height 52
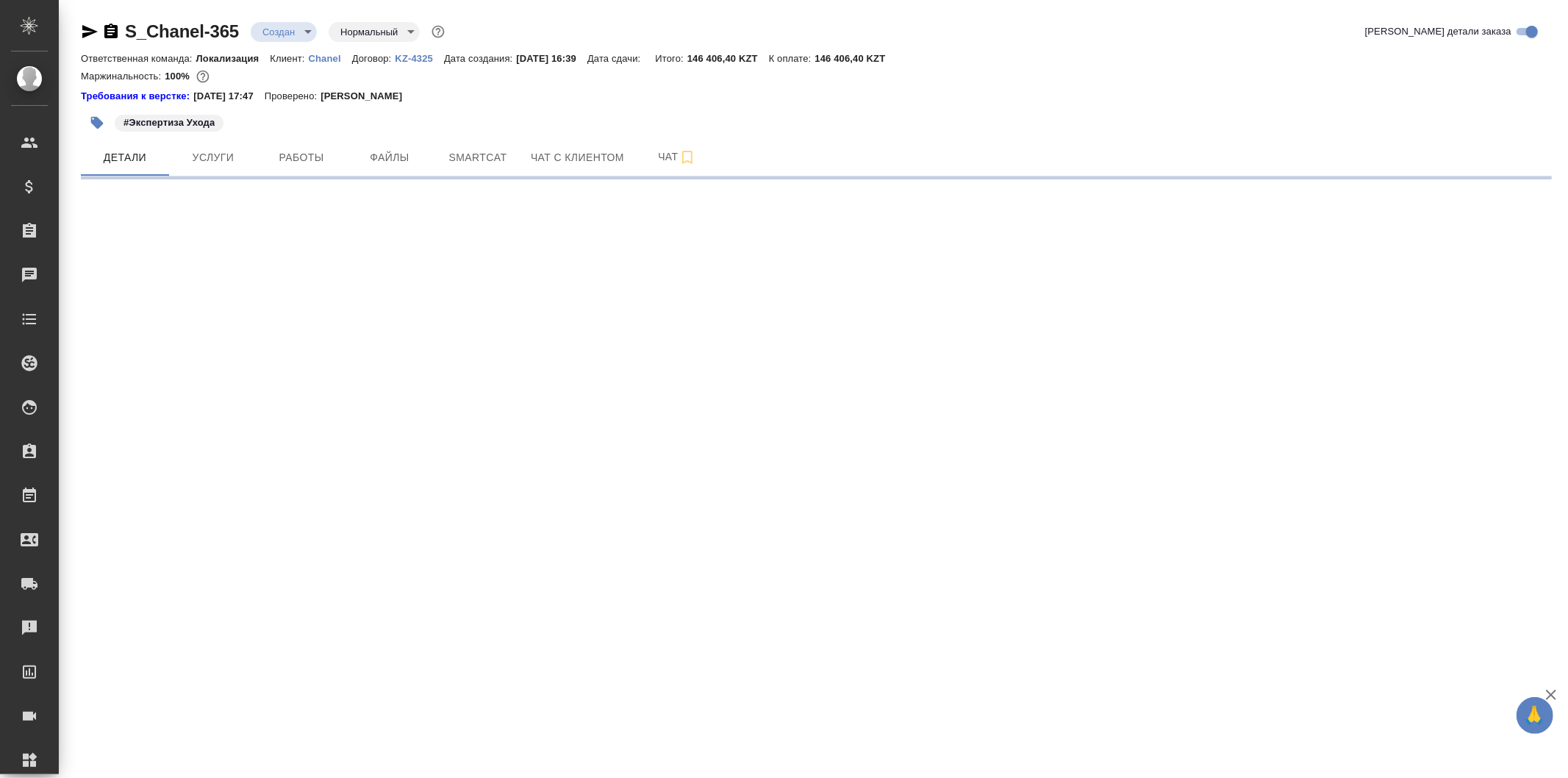
select select "RU"
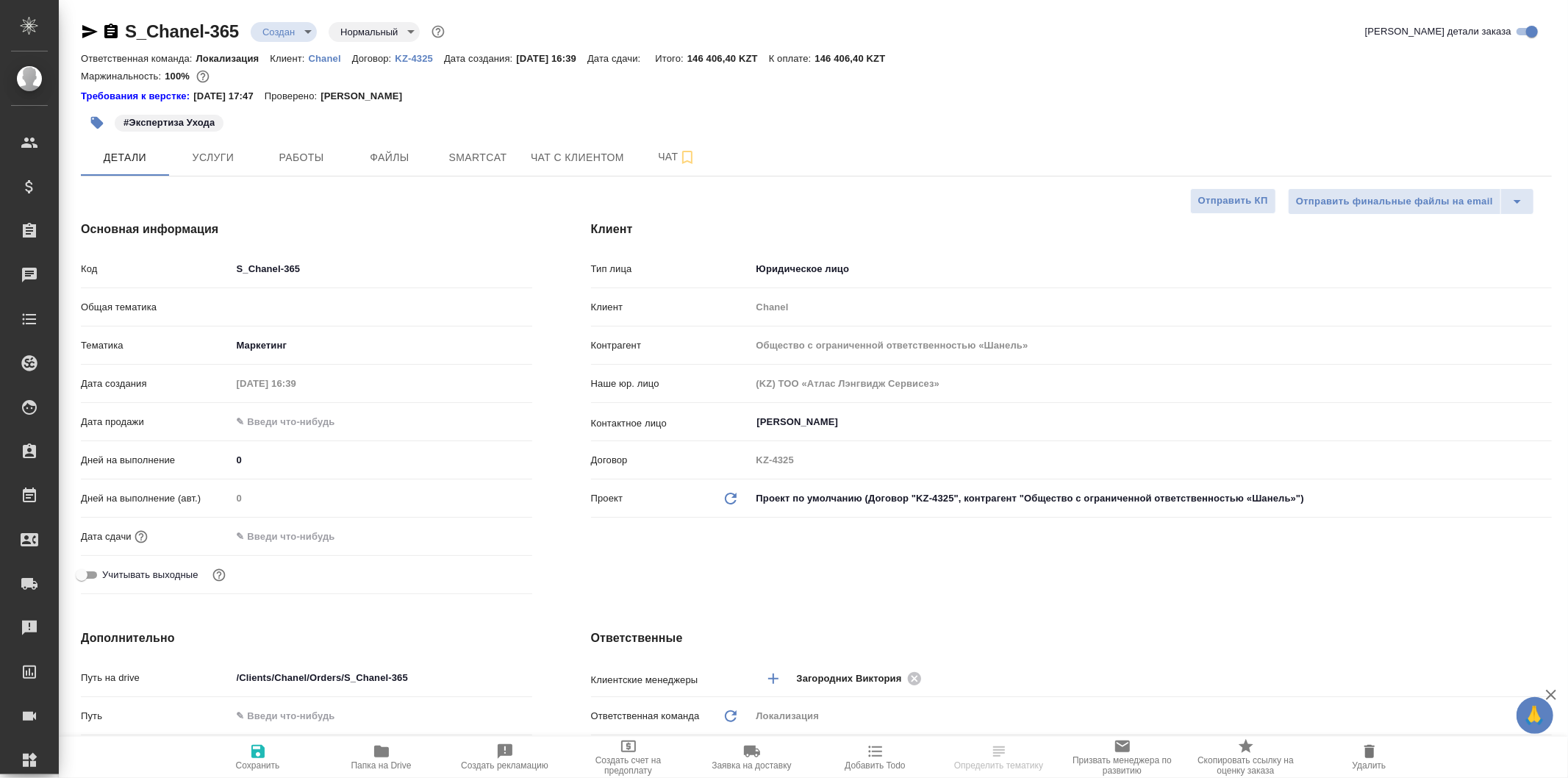
type textarea "x"
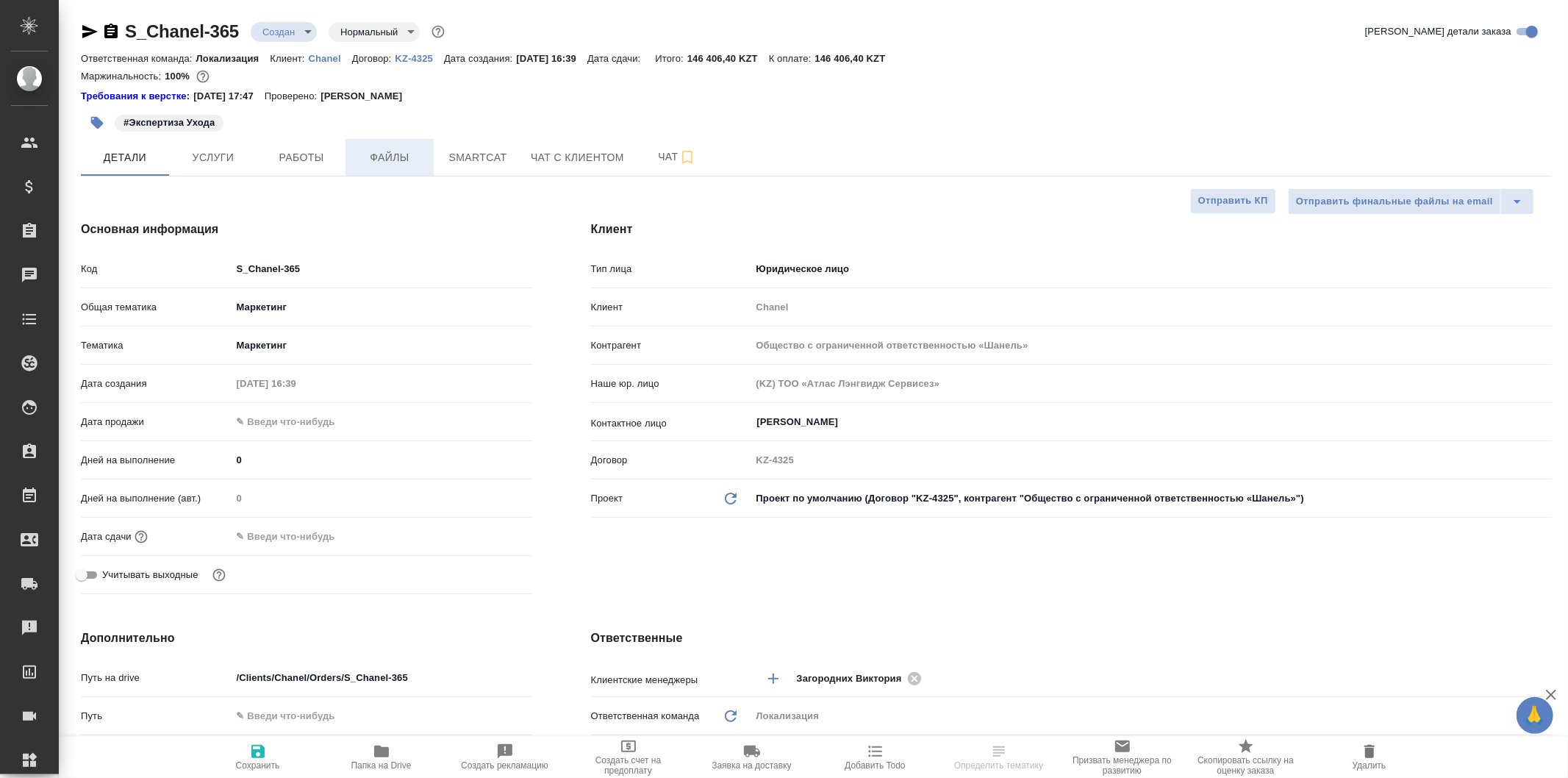
type textarea "x"
click at [398, 167] on button "Файлы" at bounding box center [389, 157] width 88 height 37
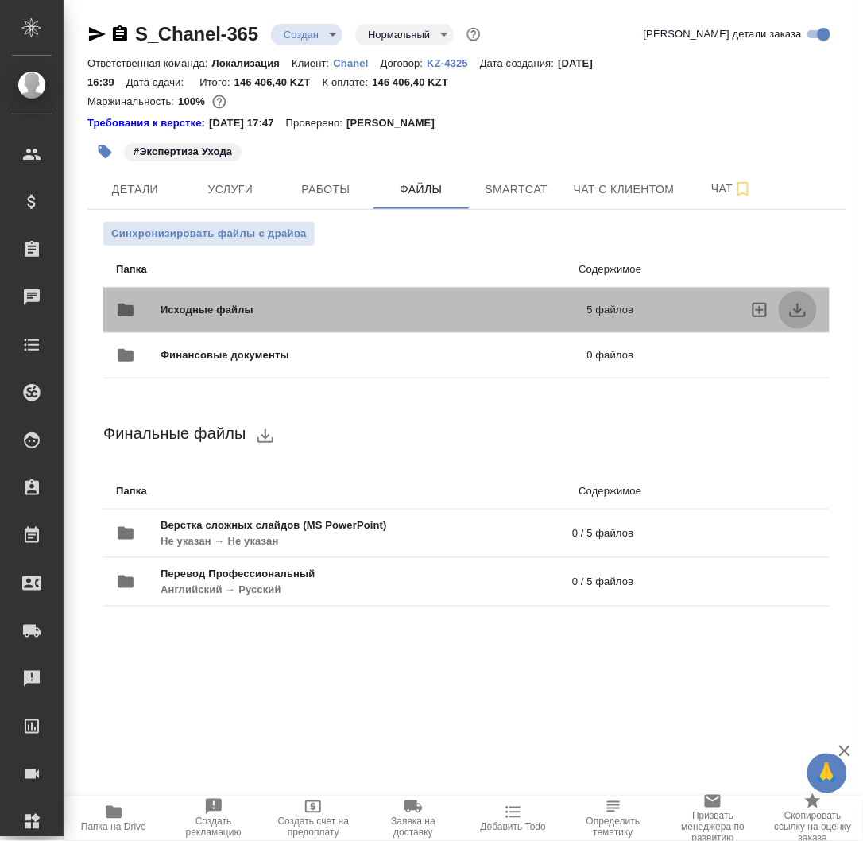
click at [801, 310] on icon "download" at bounding box center [798, 311] width 16 height 14
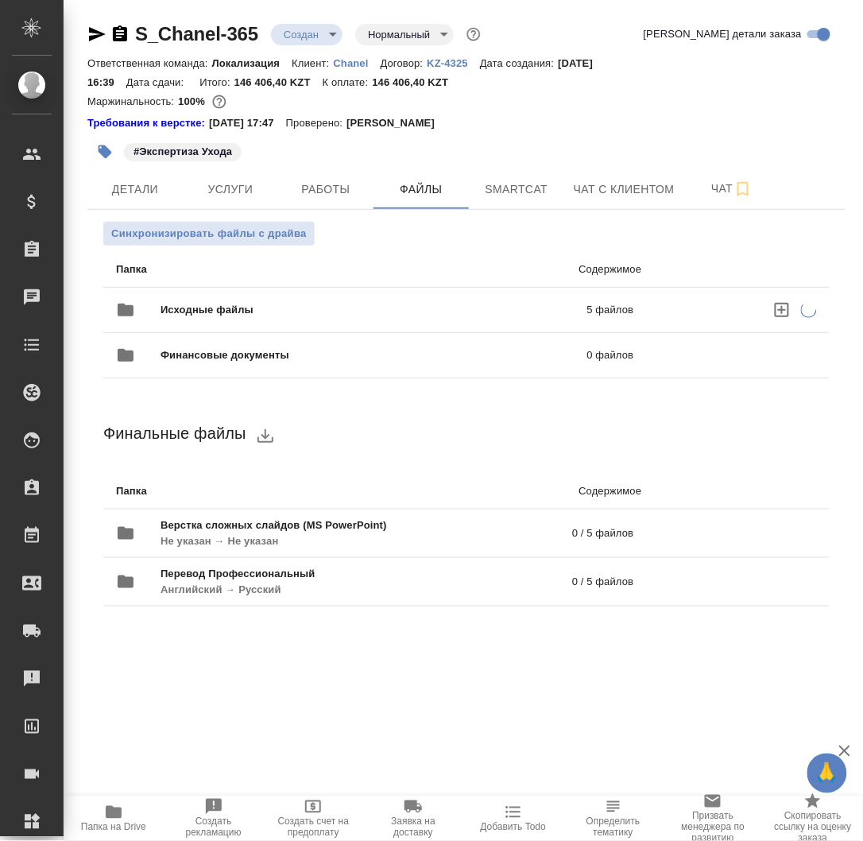
click at [537, 310] on p "5 файлов" at bounding box center [528, 310] width 214 height 16
click at [471, 311] on p "5 файлов" at bounding box center [528, 310] width 214 height 16
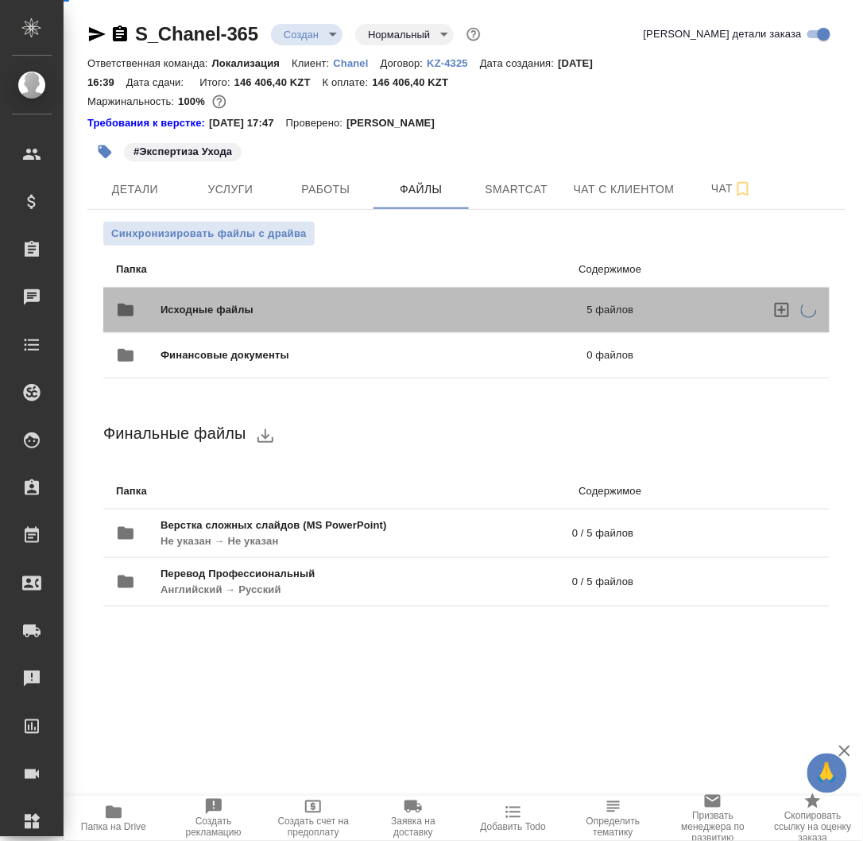
click at [471, 311] on p "5 файлов" at bounding box center [528, 310] width 214 height 16
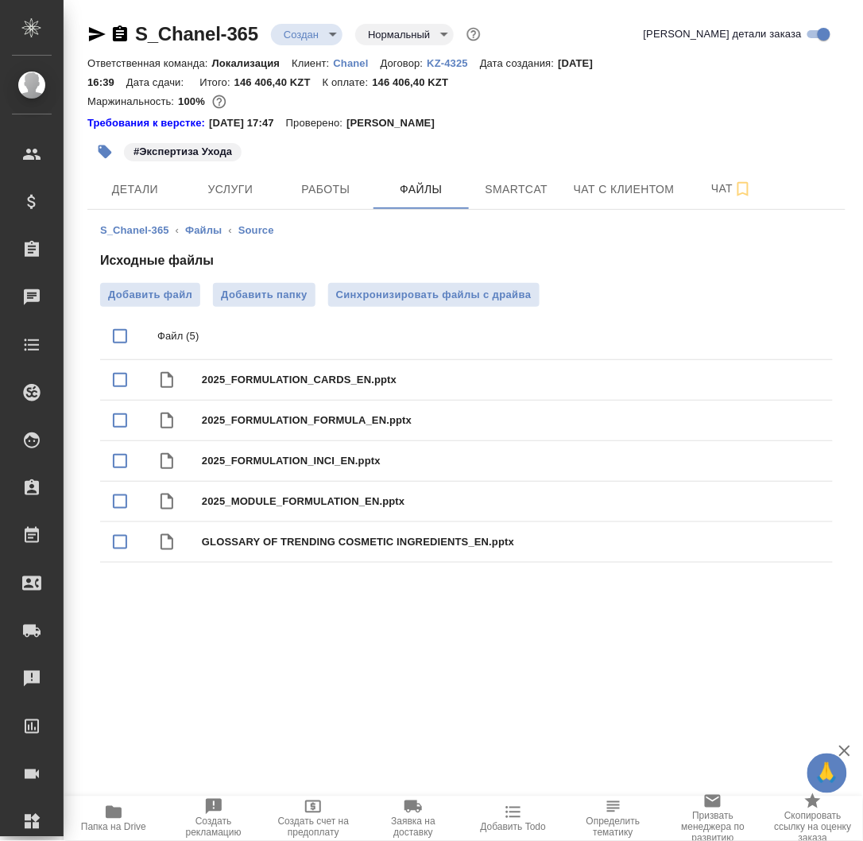
click at [123, 337] on input "checkbox" at bounding box center [119, 336] width 33 height 33
checkbox input "true"
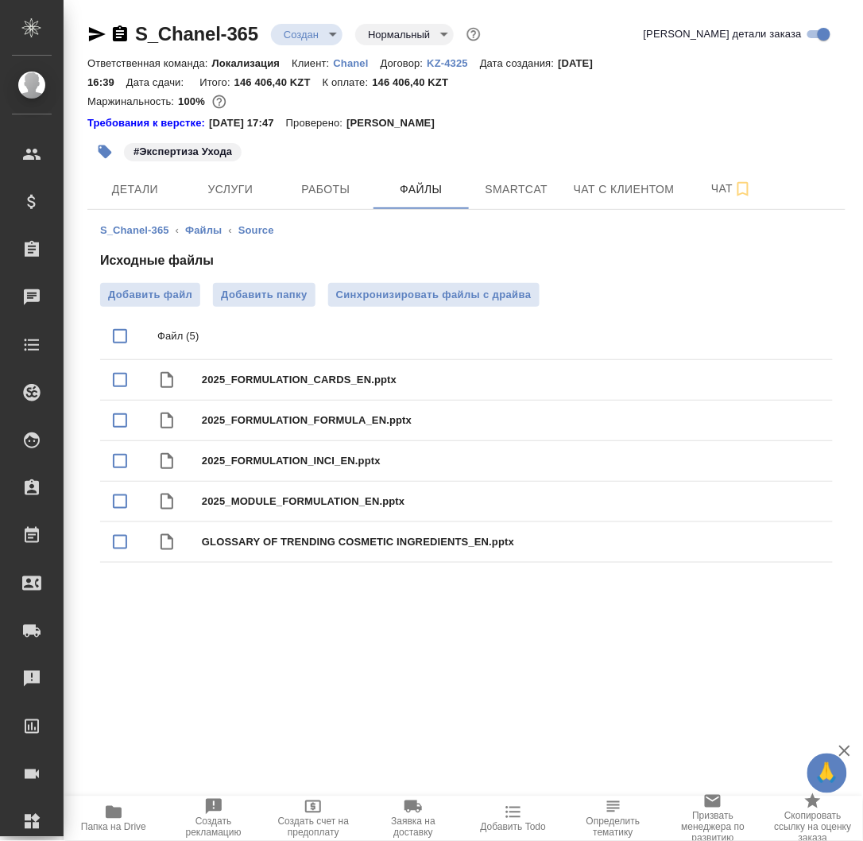
checkbox input "true"
